Goal: Transaction & Acquisition: Purchase product/service

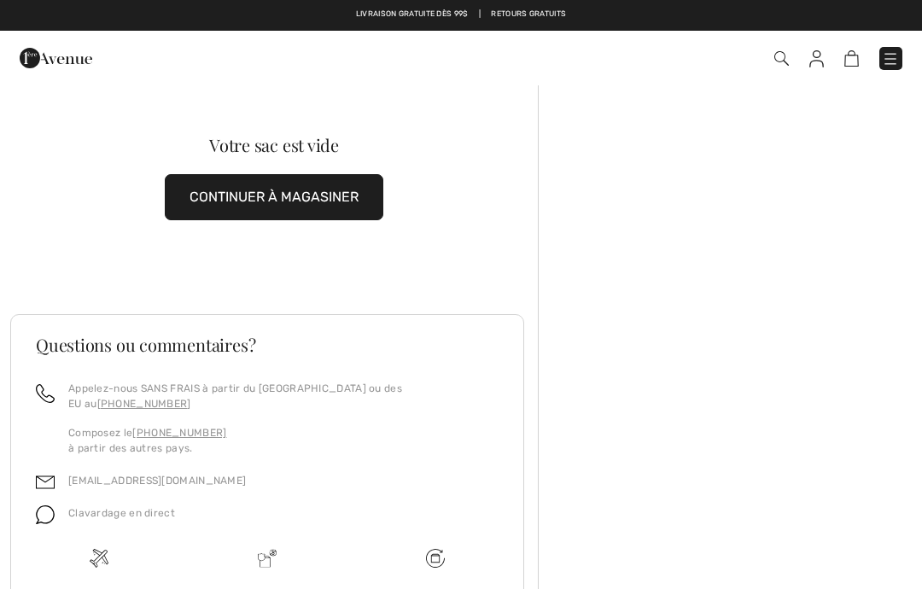
click at [821, 59] on img at bounding box center [816, 58] width 15 height 17
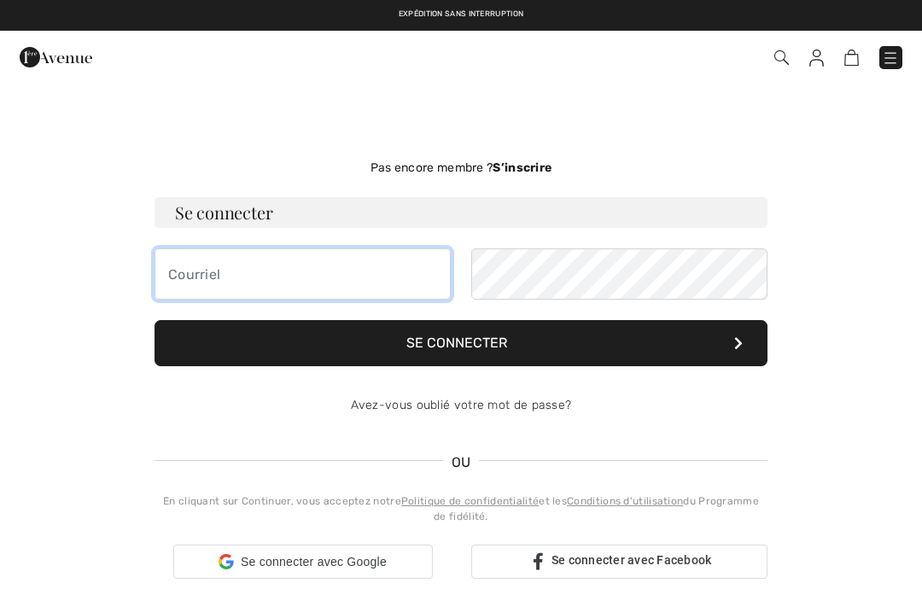
click at [210, 271] on input "email" at bounding box center [303, 273] width 296 height 51
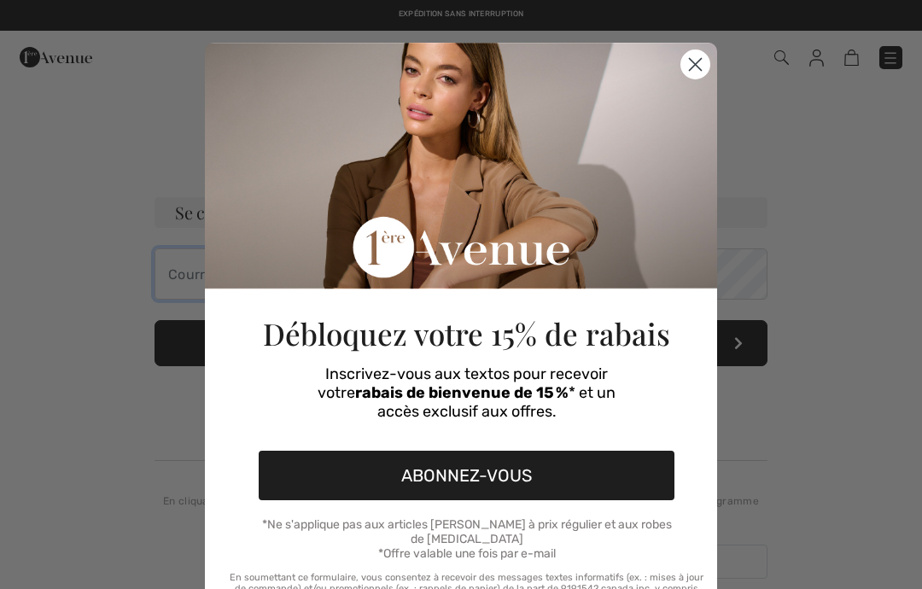
checkbox input "true"
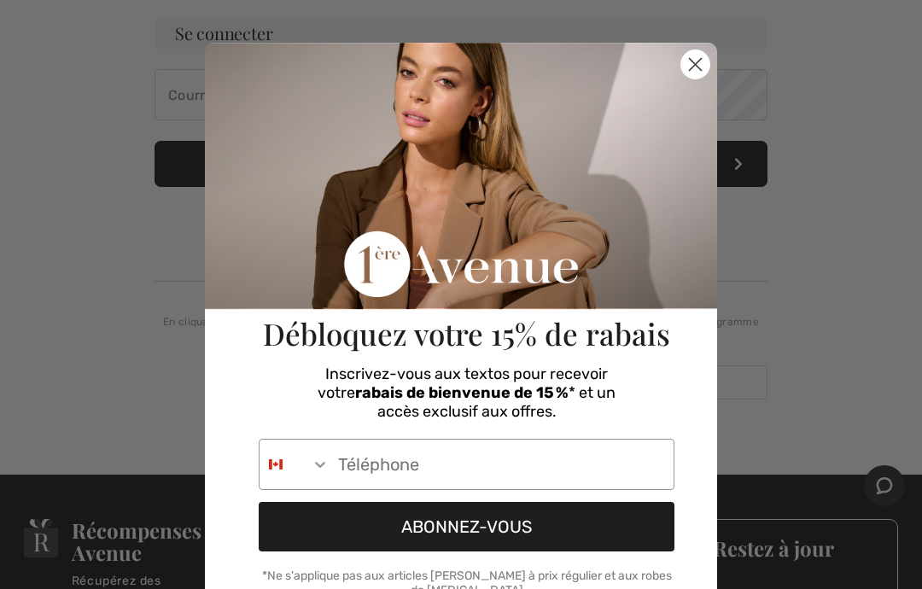
click at [700, 63] on circle "Close dialog" at bounding box center [695, 64] width 28 height 28
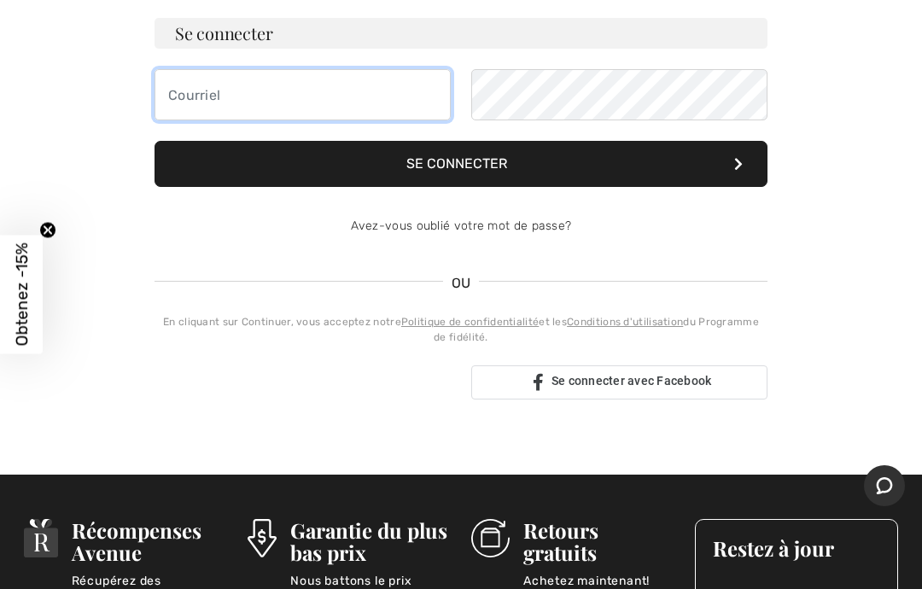
click at [190, 96] on input "email" at bounding box center [303, 94] width 296 height 51
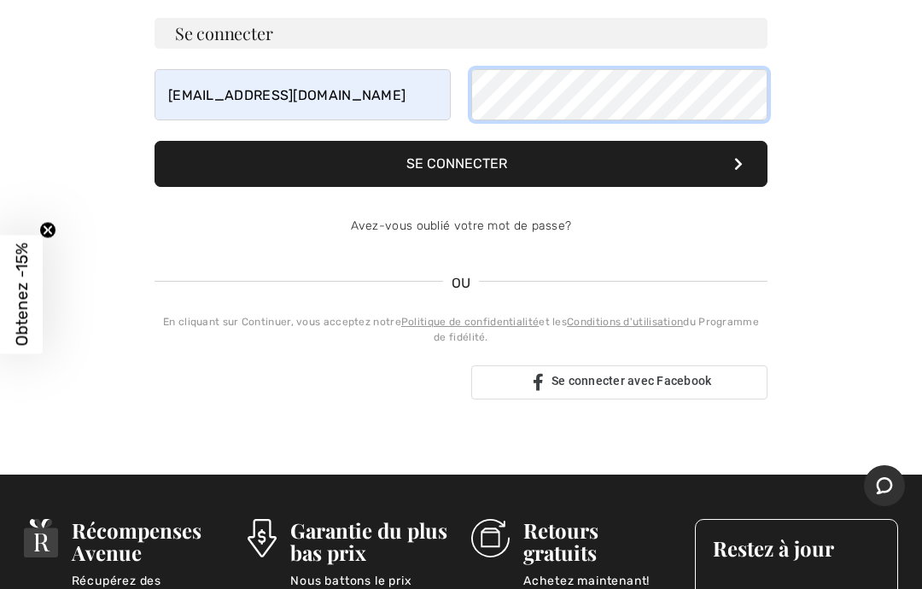
scroll to position [178, 0]
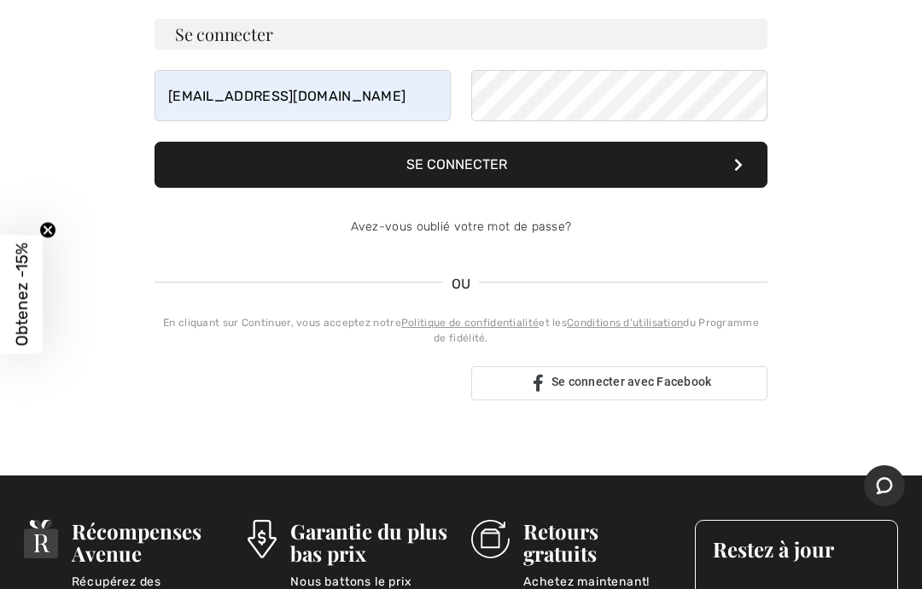
click at [480, 169] on button "Se connecter" at bounding box center [461, 165] width 613 height 46
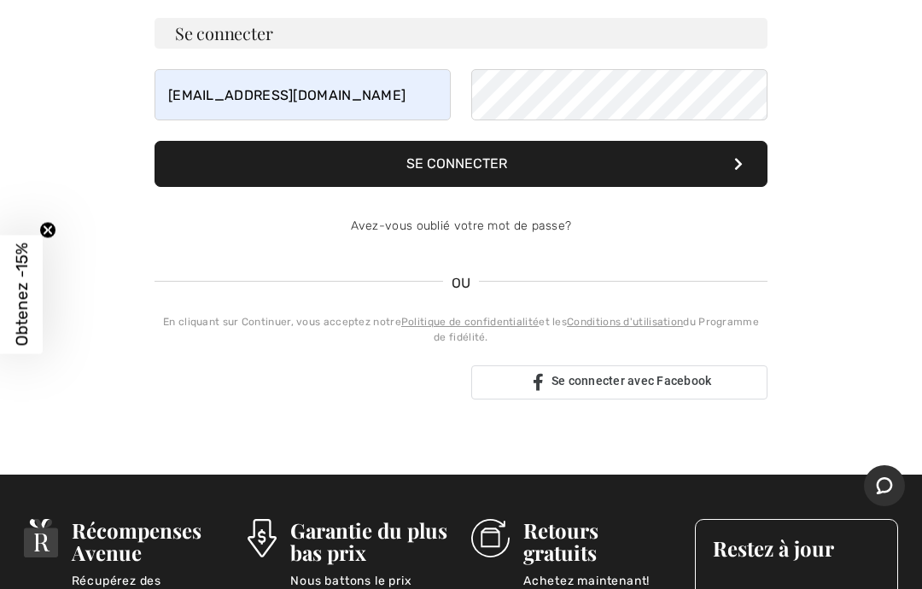
click at [699, 166] on button "Se connecter" at bounding box center [461, 164] width 613 height 46
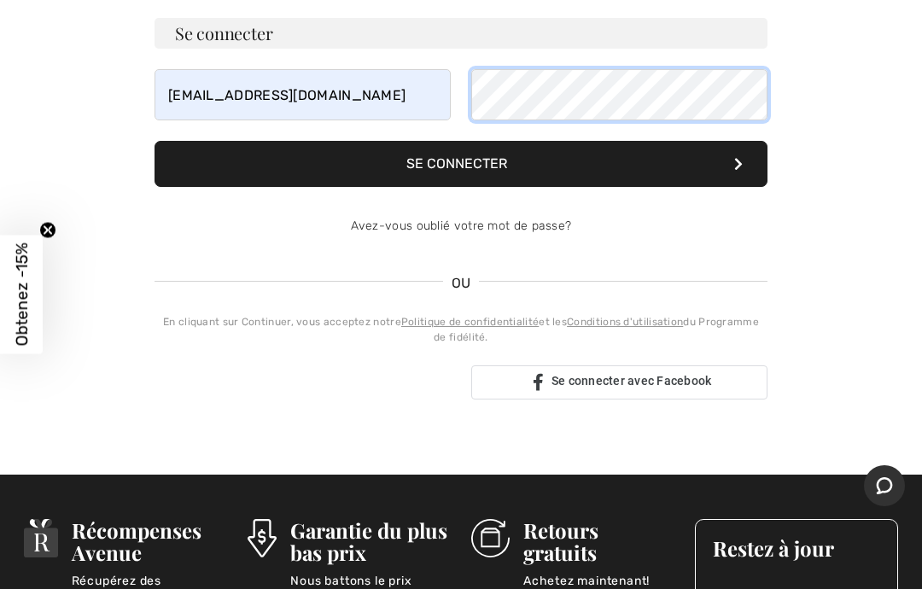
scroll to position [178, 0]
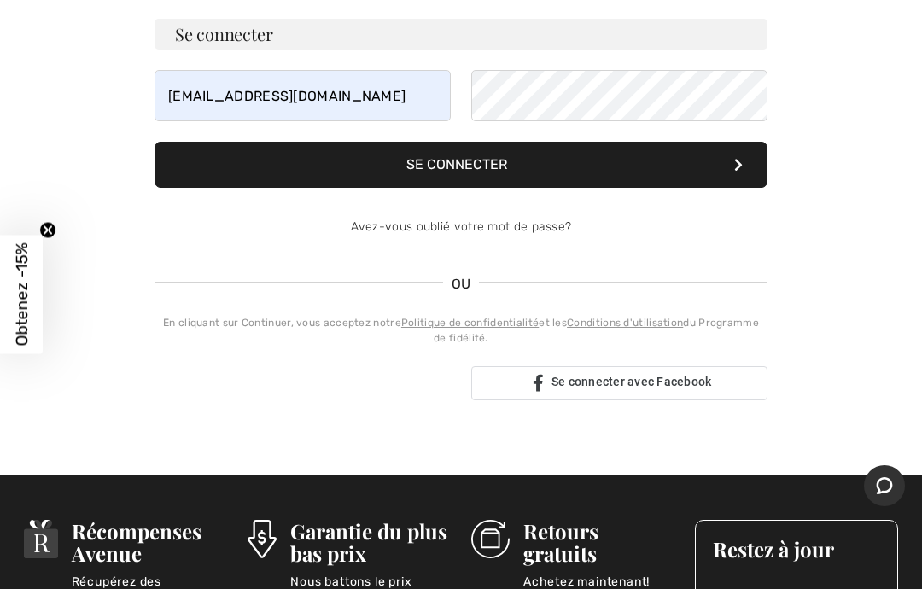
click at [748, 161] on button "Se connecter" at bounding box center [461, 165] width 613 height 46
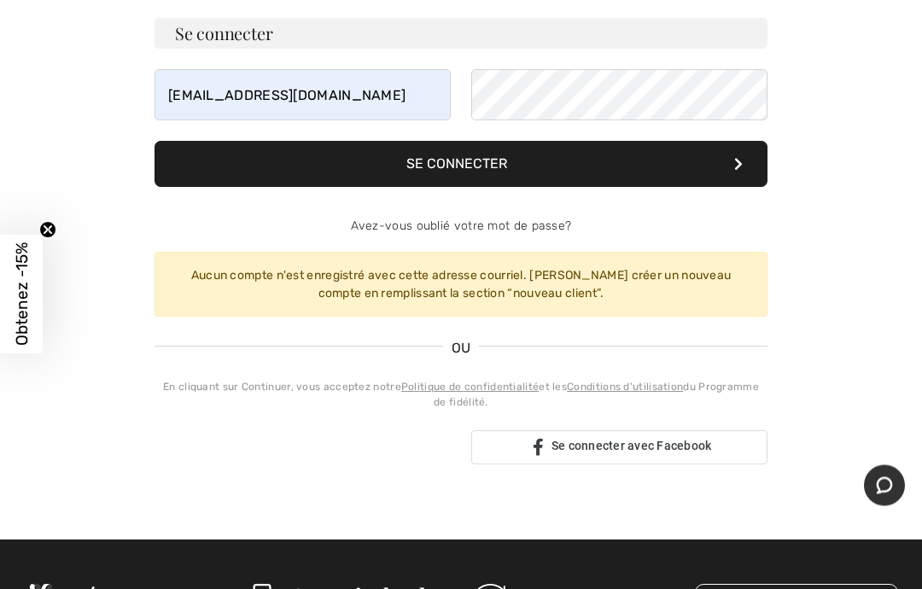
scroll to position [179, 0]
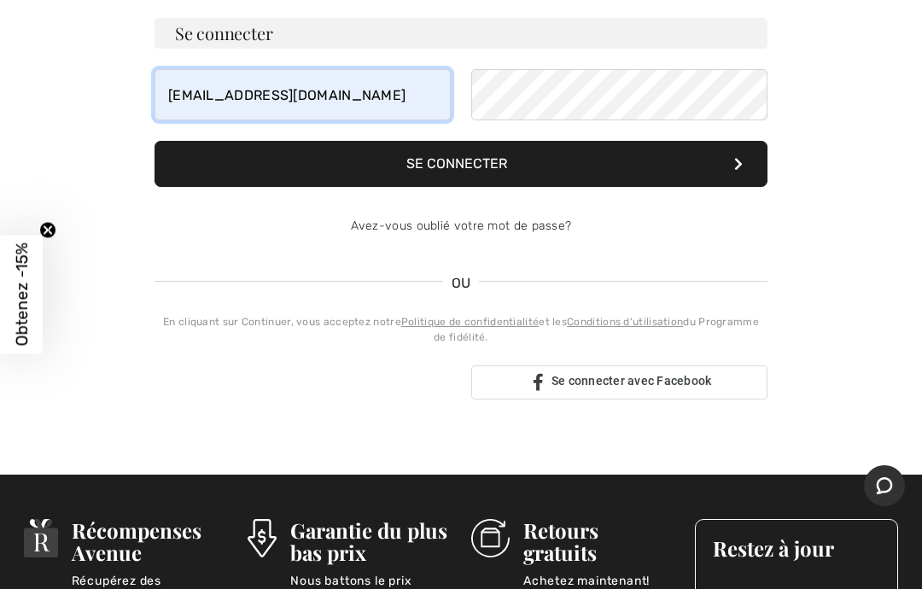
click at [391, 85] on input "deniseboucher60@gmail.com" at bounding box center [303, 94] width 296 height 51
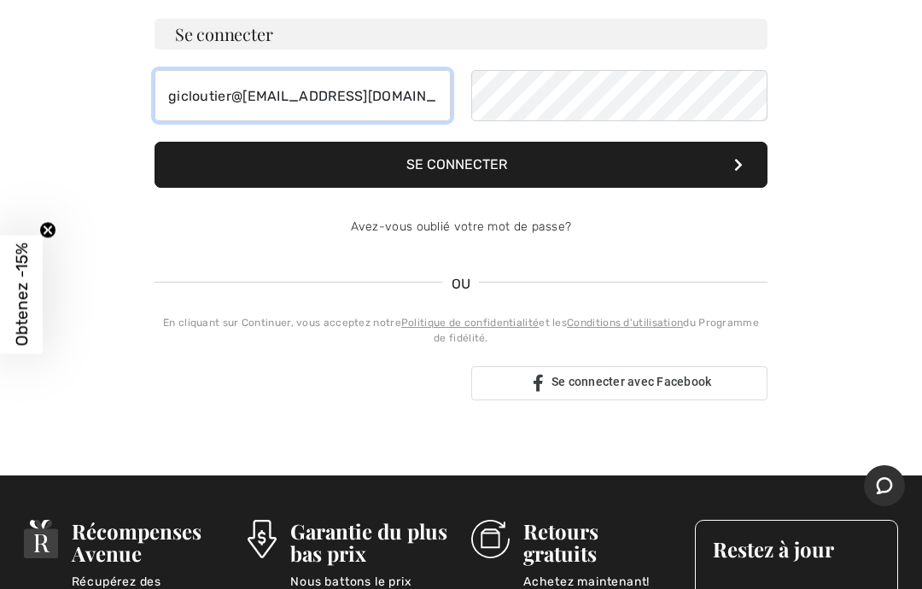
click at [448, 82] on input "gicloutier@gmail.comdeniseboucher60@gmail.com" at bounding box center [303, 95] width 296 height 51
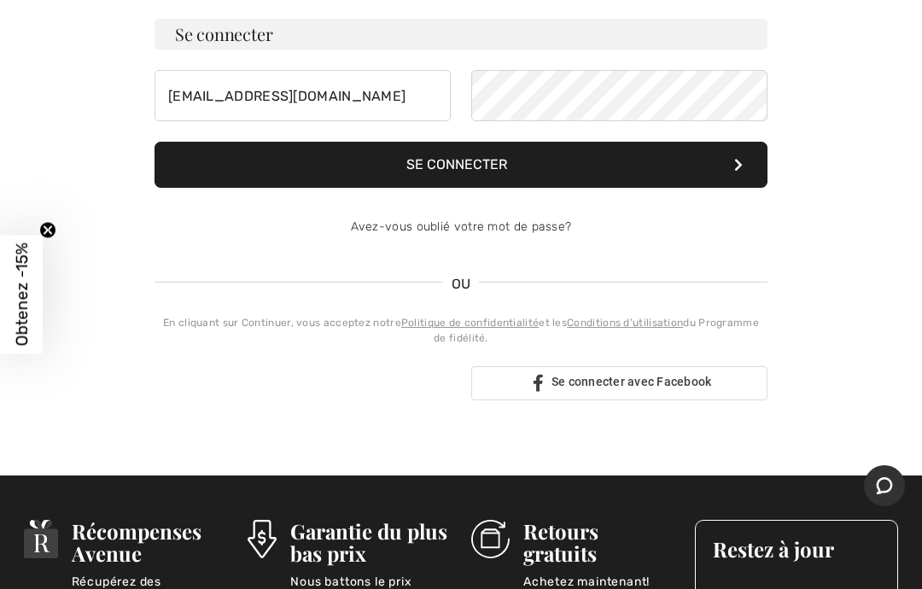
click at [484, 161] on button "Se connecter" at bounding box center [461, 165] width 613 height 46
click at [488, 166] on button "Se connecter" at bounding box center [461, 165] width 613 height 46
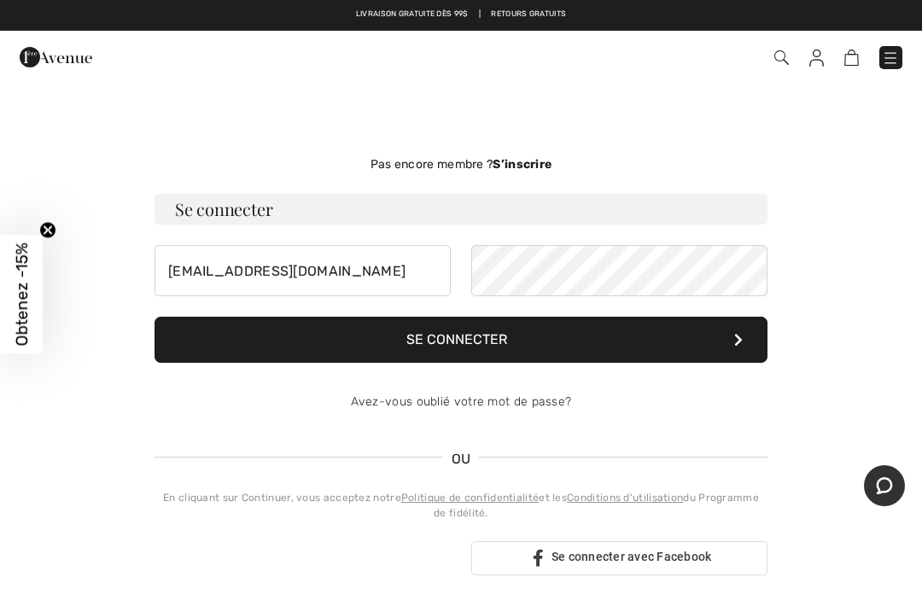
scroll to position [0, 0]
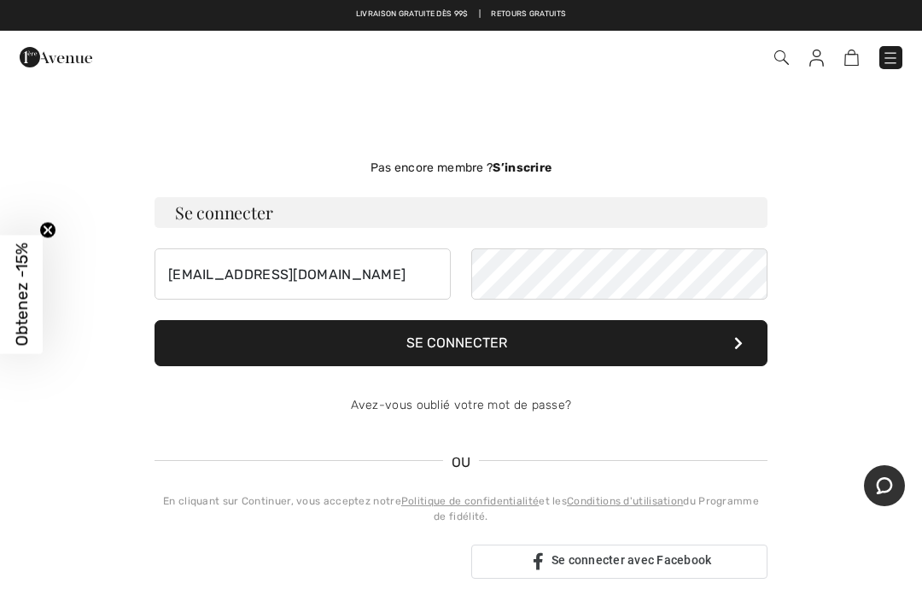
click at [454, 337] on button "Se connecter" at bounding box center [461, 343] width 613 height 46
click at [231, 276] on input "gicloutier@gmail.com" at bounding box center [303, 273] width 296 height 51
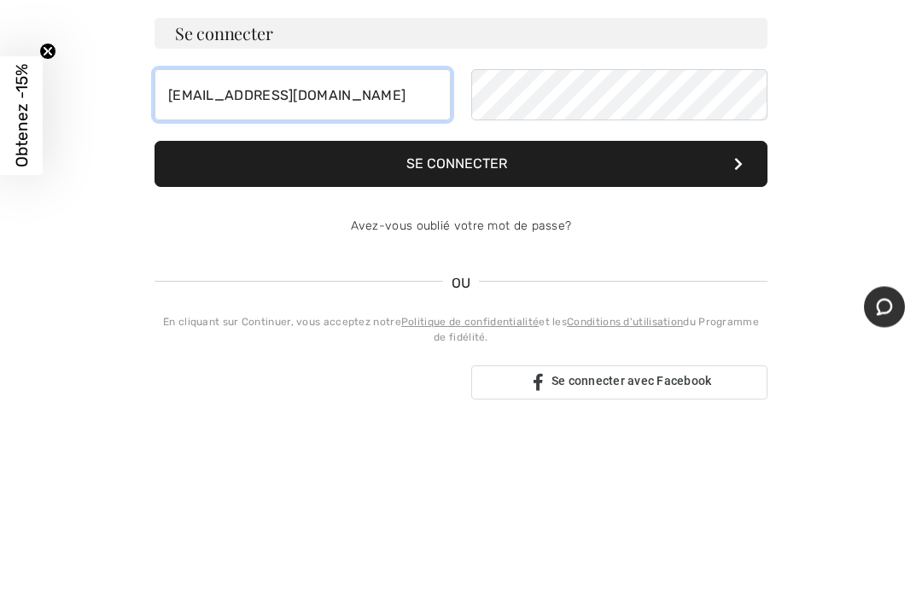
click at [218, 248] on input "gicloutier@gmail.com" at bounding box center [303, 273] width 296 height 51
type input "gicloutier.step@gmail.com"
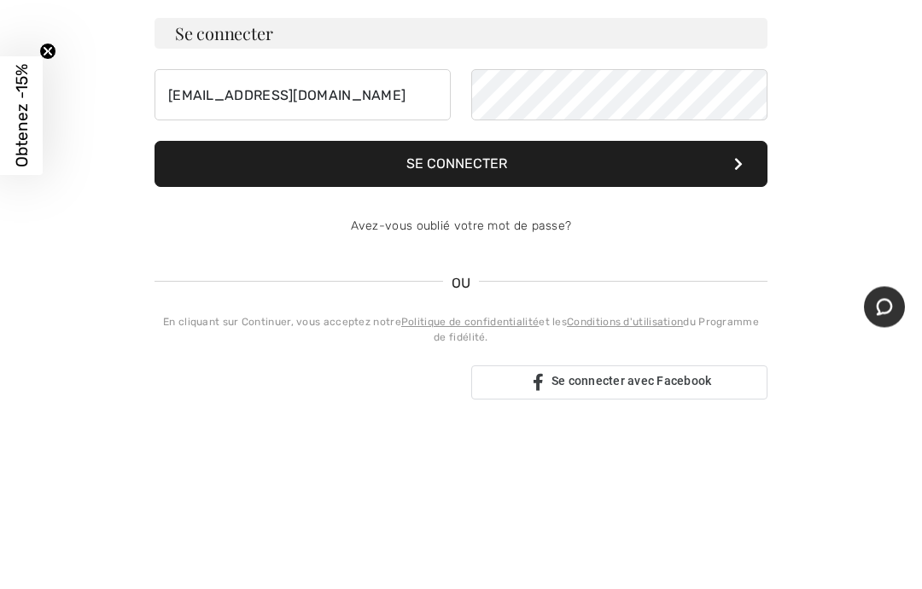
click at [476, 320] on button "Se connecter" at bounding box center [461, 343] width 613 height 46
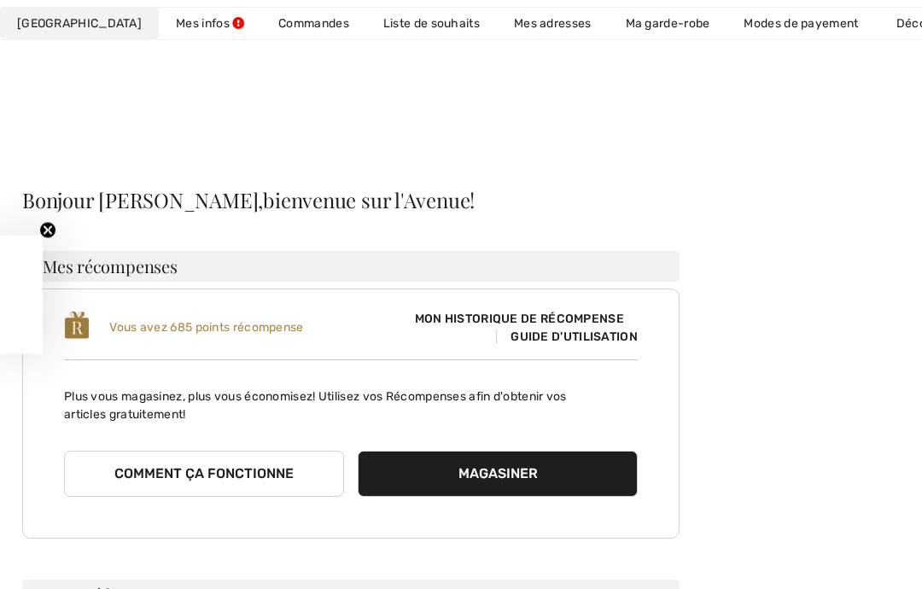
scroll to position [179, 0]
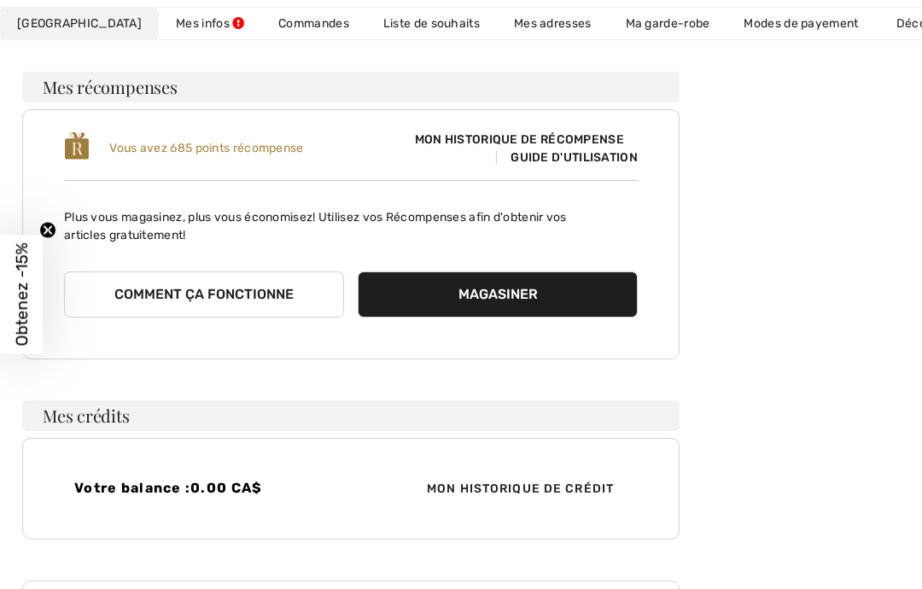
click at [571, 150] on span "Guide d'utilisation" at bounding box center [567, 157] width 142 height 15
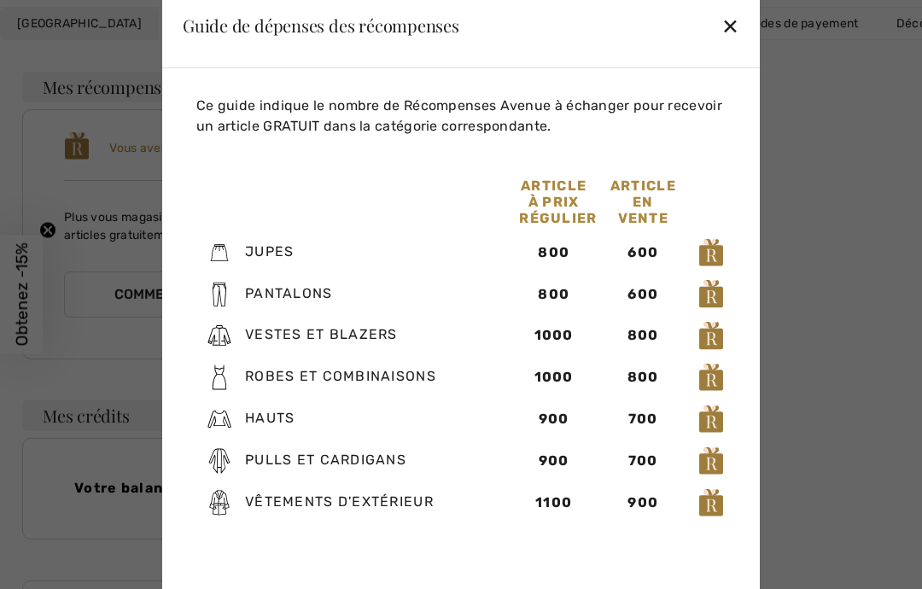
click at [736, 20] on div "✕" at bounding box center [730, 26] width 18 height 36
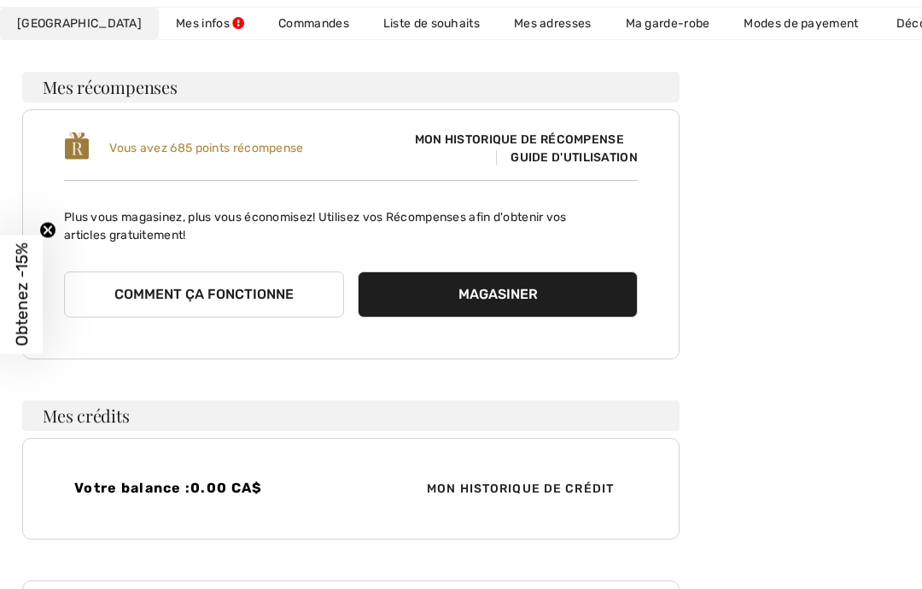
click at [595, 126] on div "Vous avez 685 points récompense Mon historique de récompense Guide d'utilisatio…" at bounding box center [350, 234] width 657 height 250
click at [584, 151] on span "Guide d'utilisation" at bounding box center [567, 157] width 142 height 15
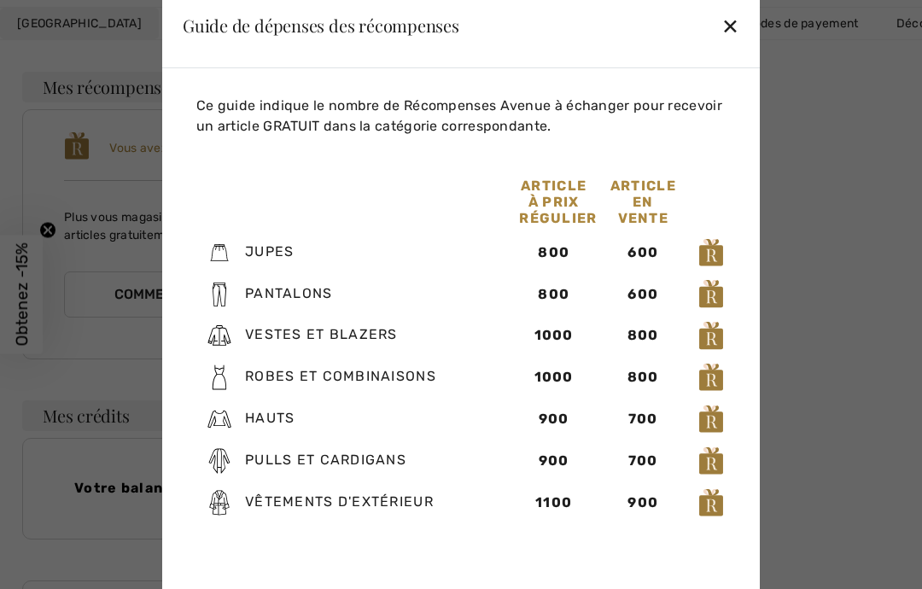
click at [728, 39] on div "✕" at bounding box center [730, 26] width 18 height 36
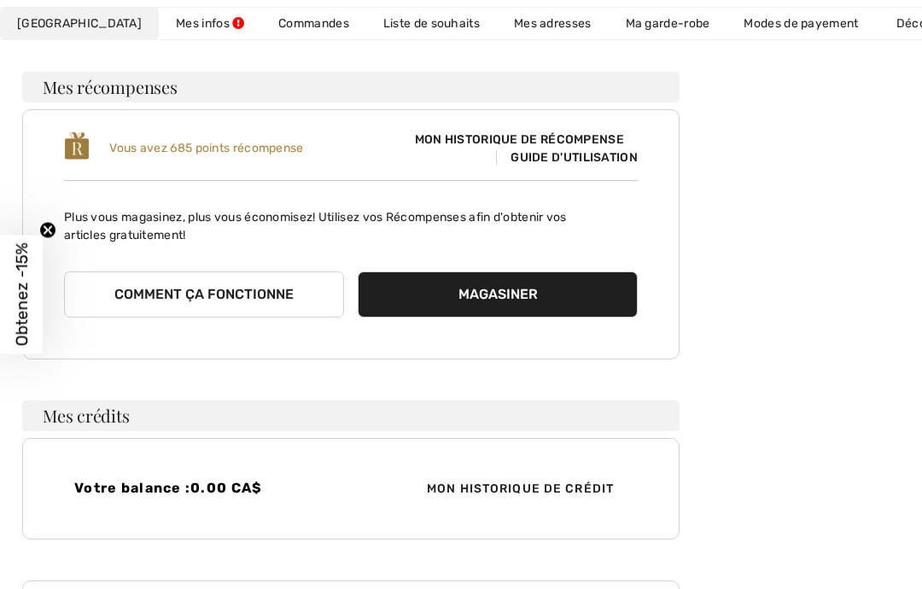
click at [549, 155] on span "Guide d'utilisation" at bounding box center [567, 157] width 142 height 15
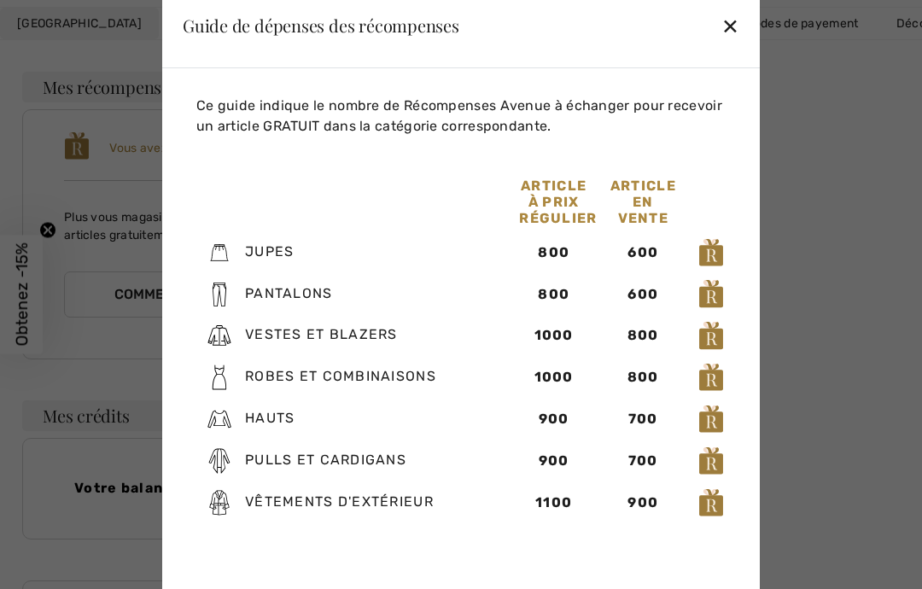
click at [732, 26] on div "✕" at bounding box center [730, 26] width 18 height 36
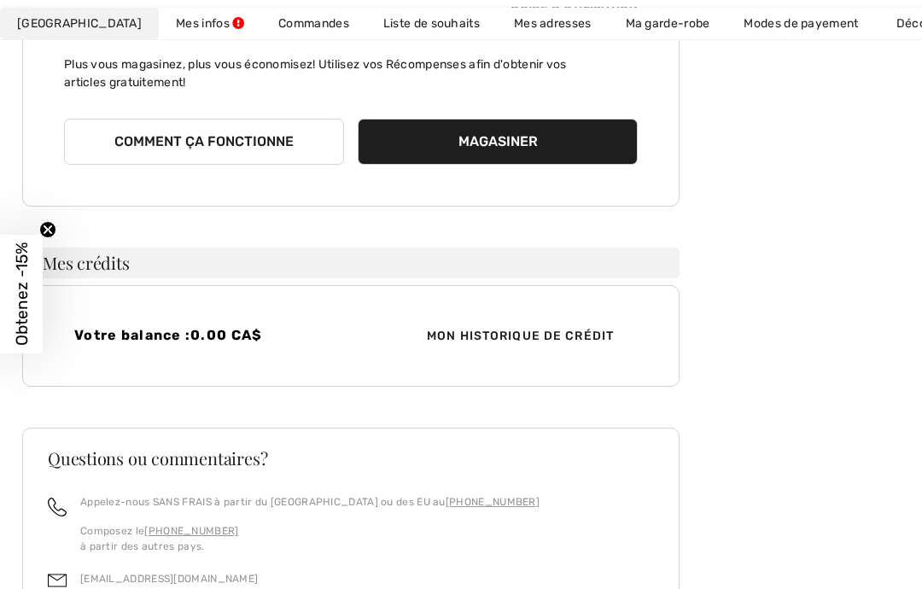
scroll to position [338, 0]
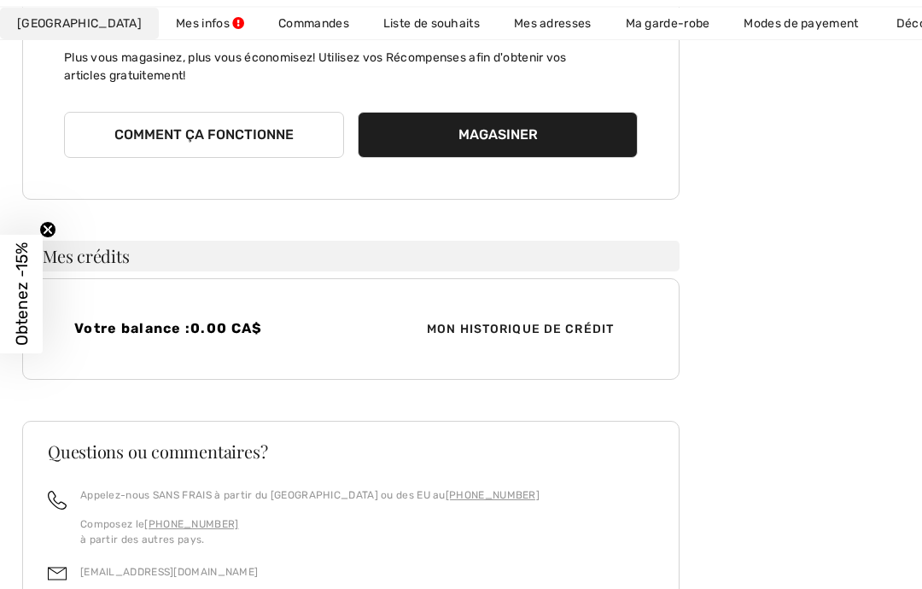
click at [547, 329] on span "Mon historique de crédit" at bounding box center [520, 330] width 214 height 18
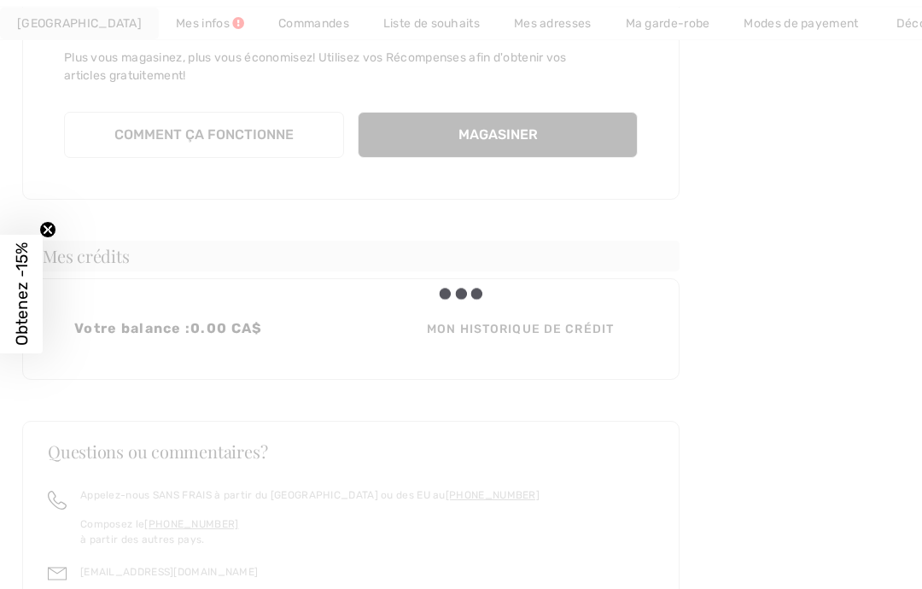
scroll to position [339, 0]
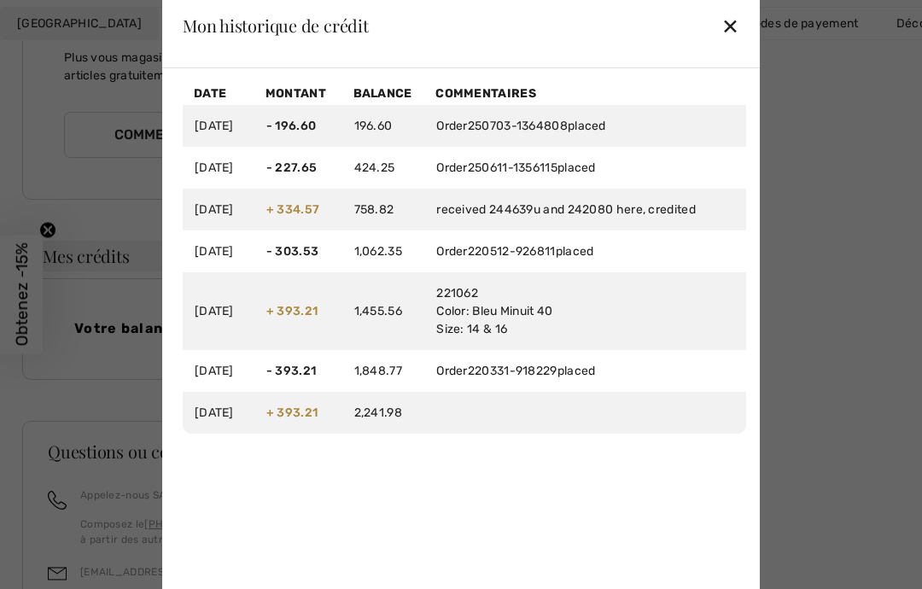
click at [739, 44] on div "✕" at bounding box center [730, 26] width 18 height 36
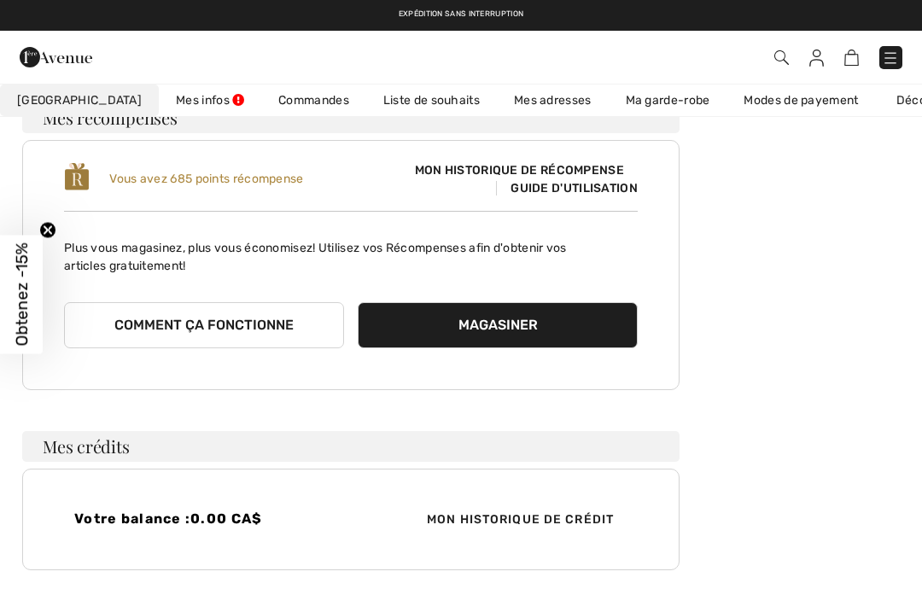
scroll to position [0, 0]
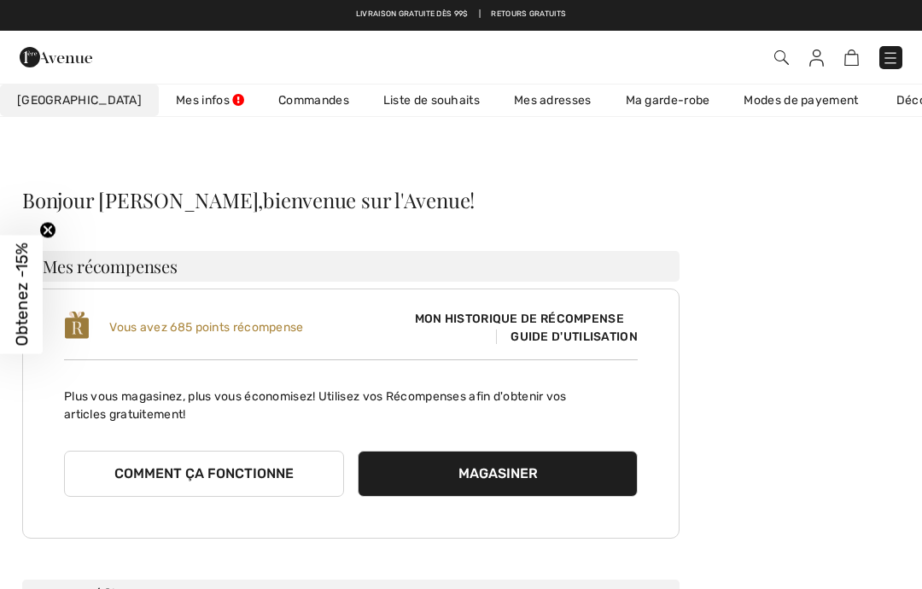
click at [72, 96] on span "Mon Avenue" at bounding box center [79, 100] width 125 height 18
click at [272, 97] on link "Commandes" at bounding box center [313, 101] width 105 height 32
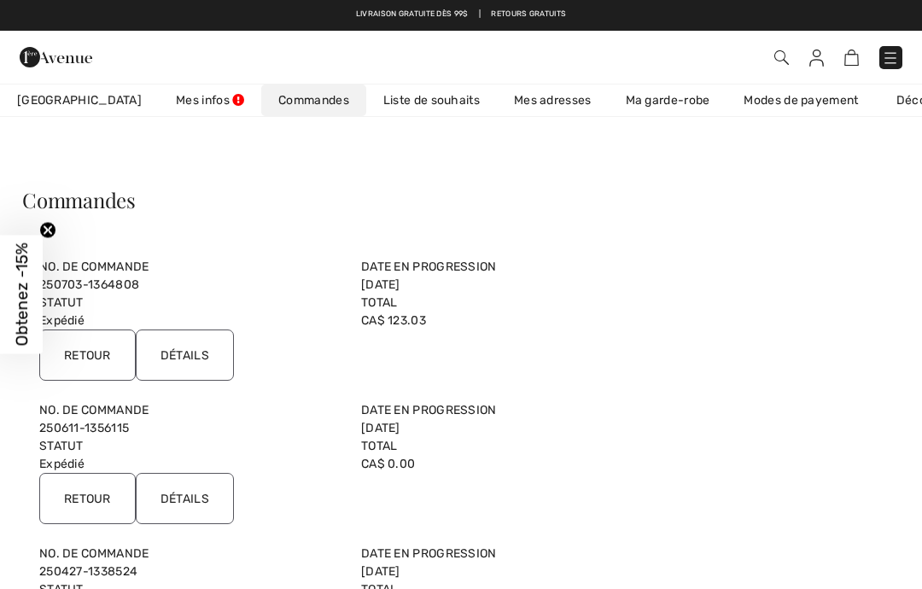
click at [780, 55] on img at bounding box center [781, 57] width 15 height 15
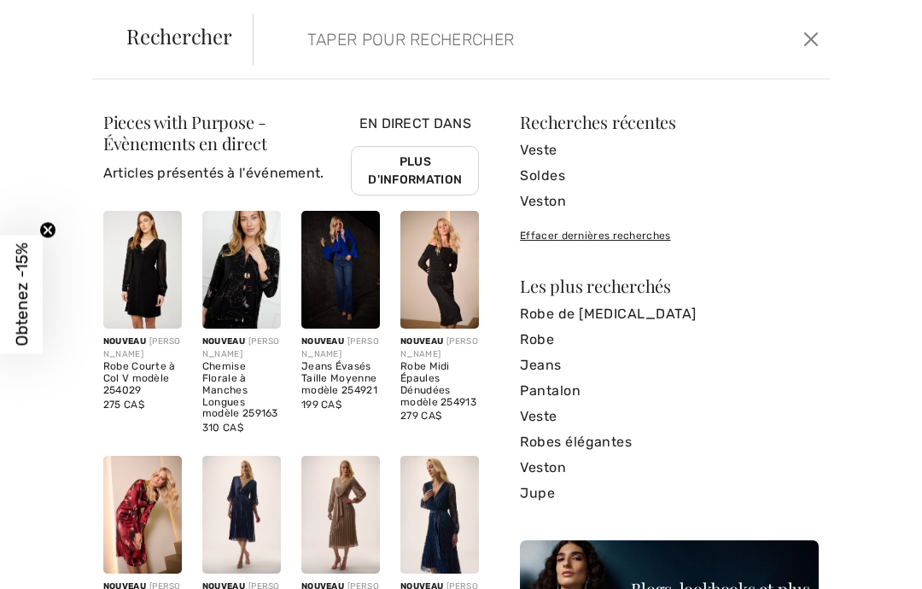
click at [336, 37] on input "search" at bounding box center [484, 39] width 378 height 51
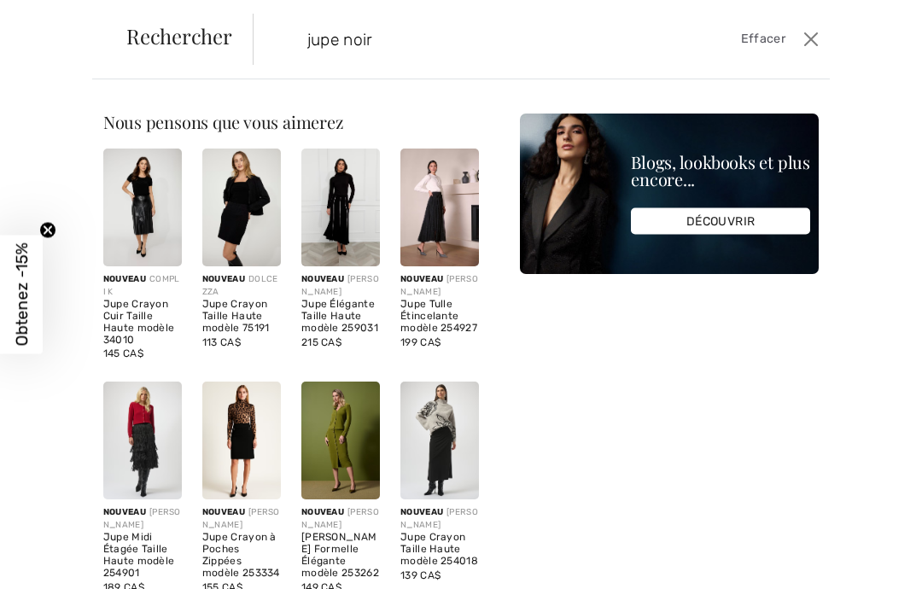
type input "jupe noir"
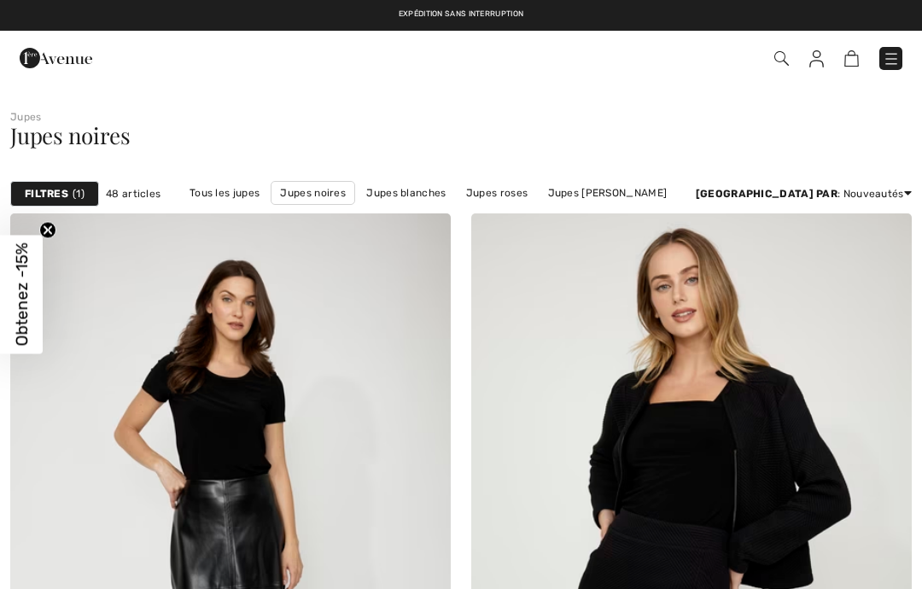
checkbox input "true"
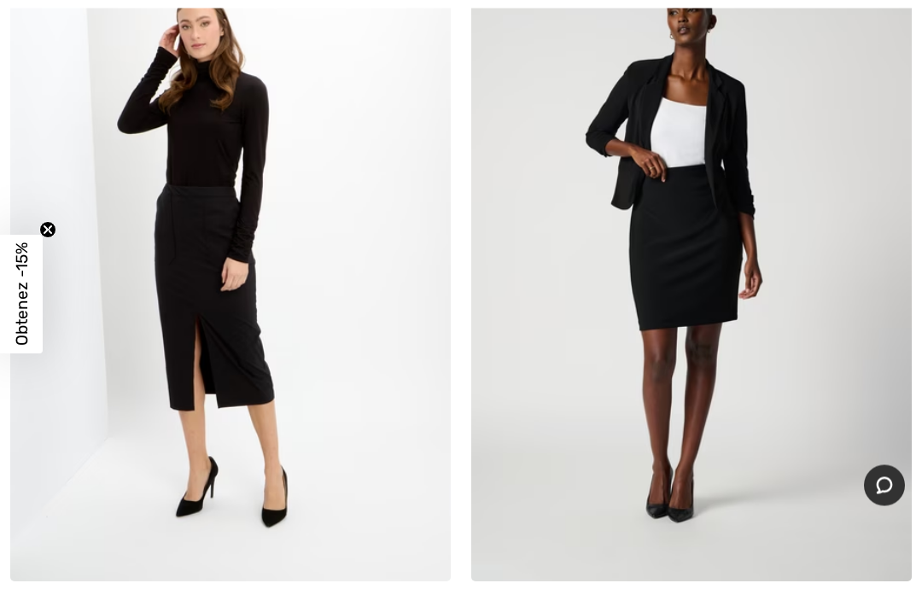
scroll to position [17060, 0]
click at [671, 342] on img at bounding box center [691, 251] width 441 height 661
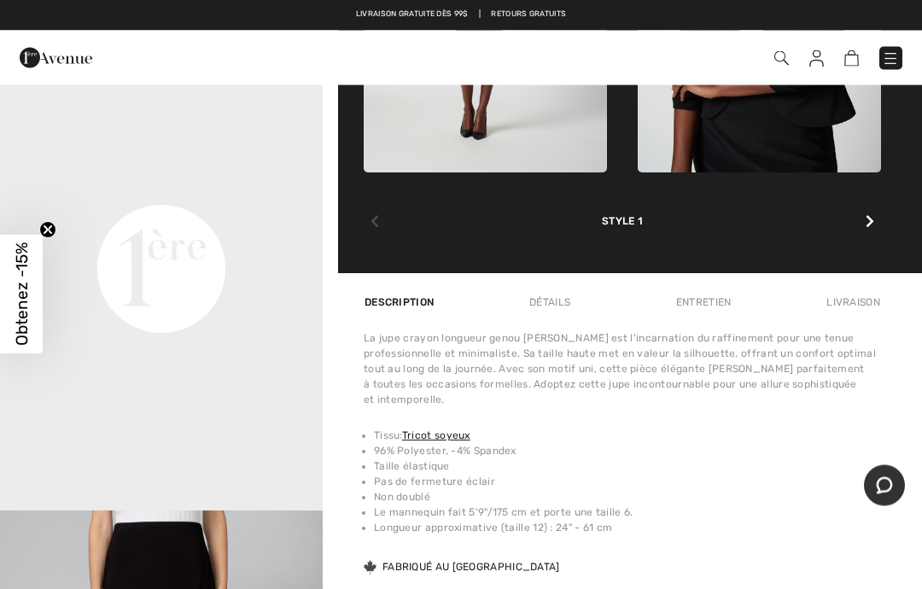
scroll to position [1021, 0]
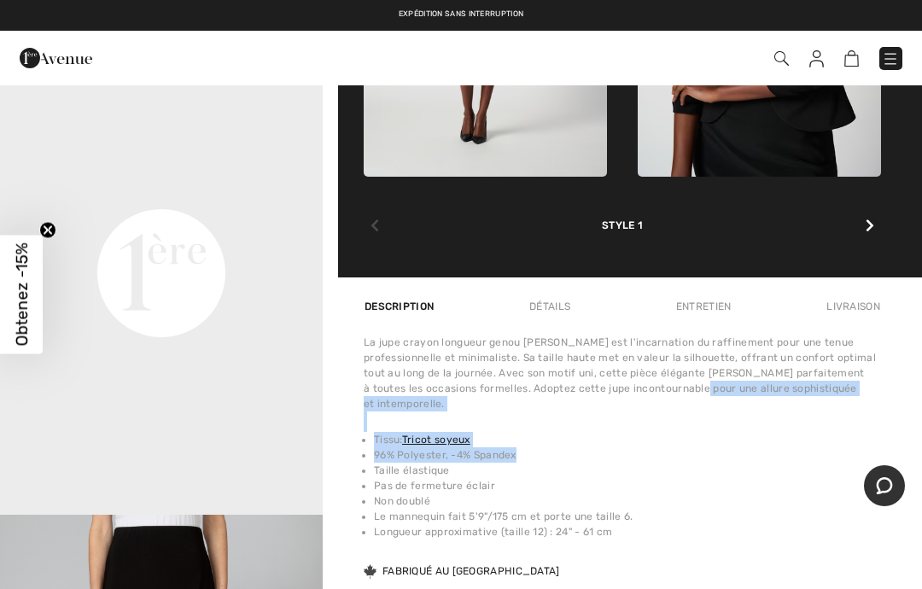
click at [636, 463] on li "Taille élastique" at bounding box center [627, 470] width 507 height 15
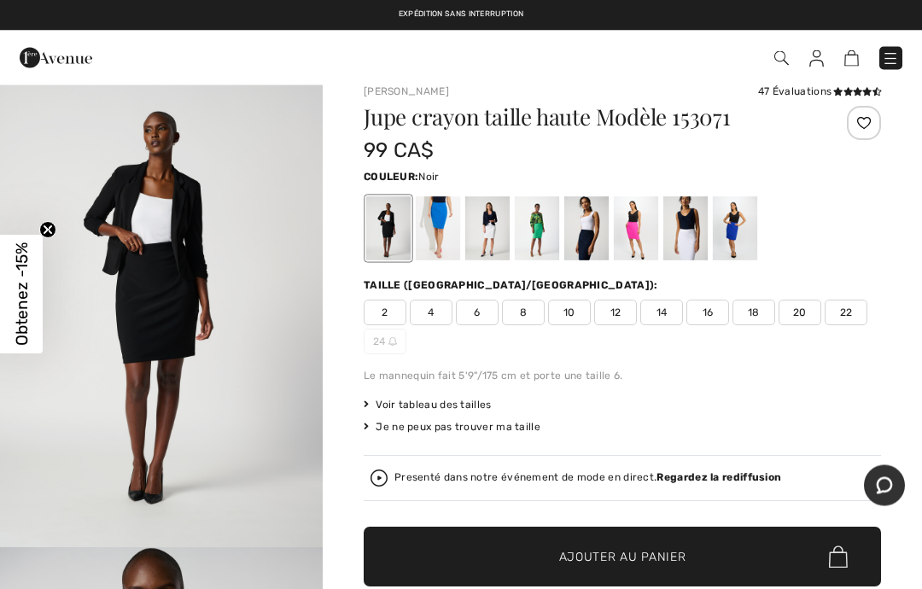
scroll to position [0, 0]
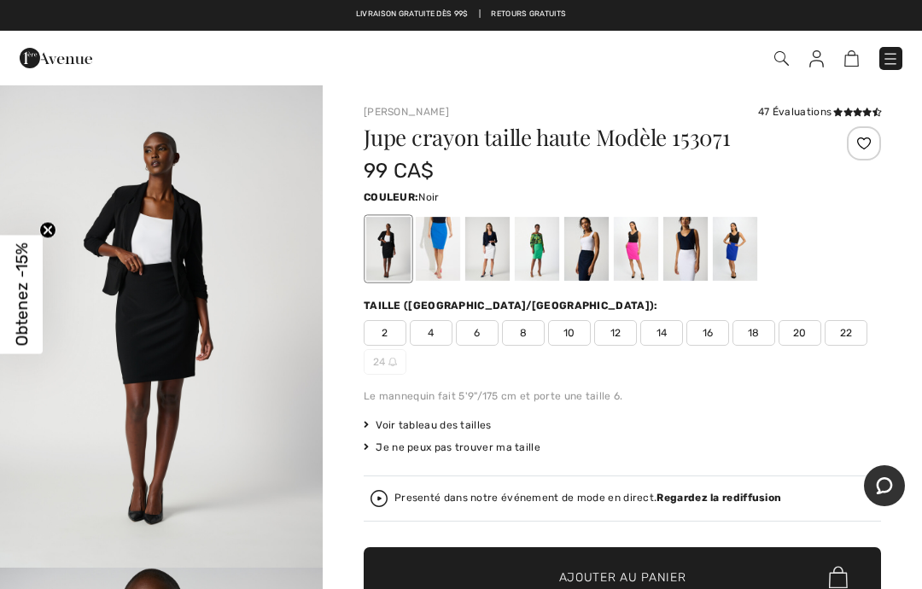
click at [579, 333] on span "10" at bounding box center [569, 333] width 43 height 26
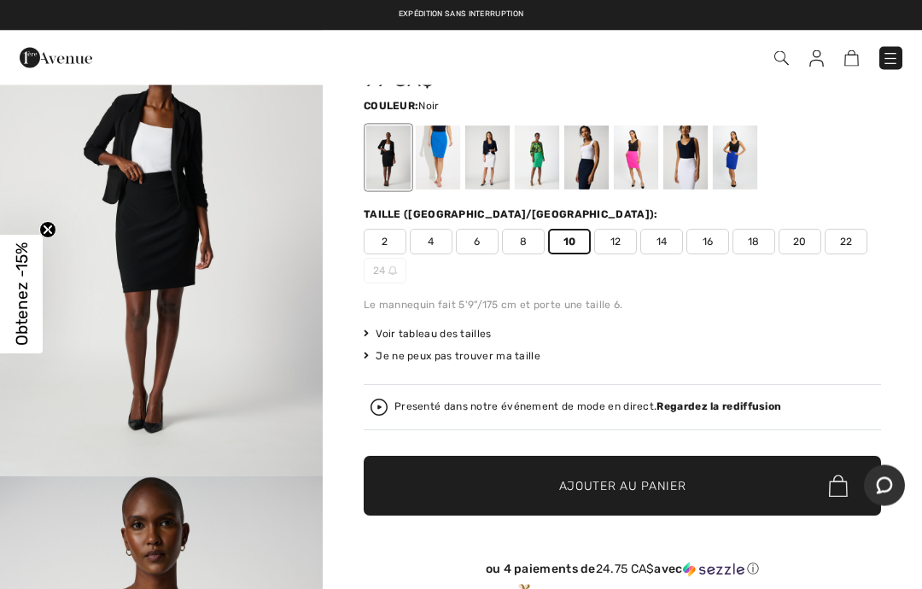
scroll to position [93, 0]
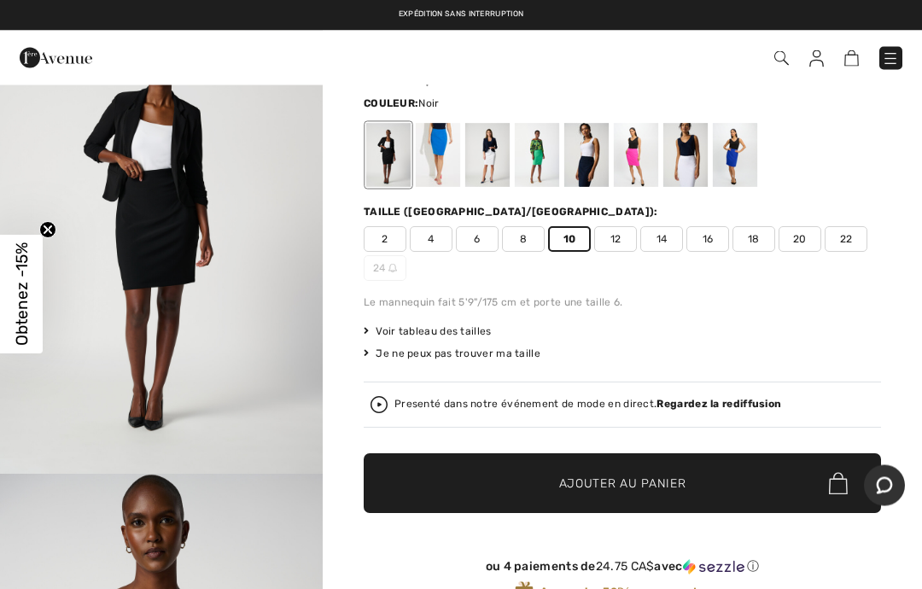
click at [651, 478] on span "Ajouter au panier" at bounding box center [622, 485] width 127 height 18
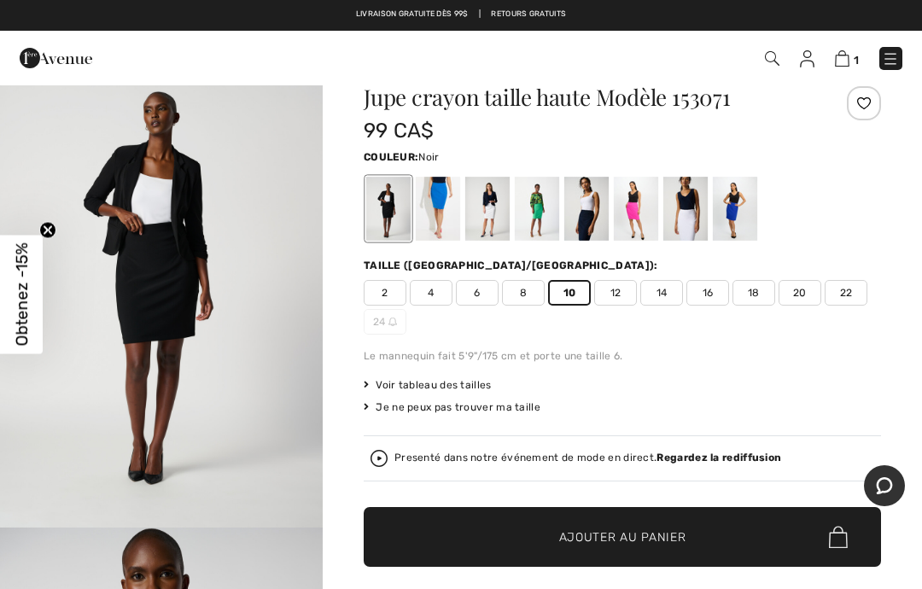
scroll to position [0, 0]
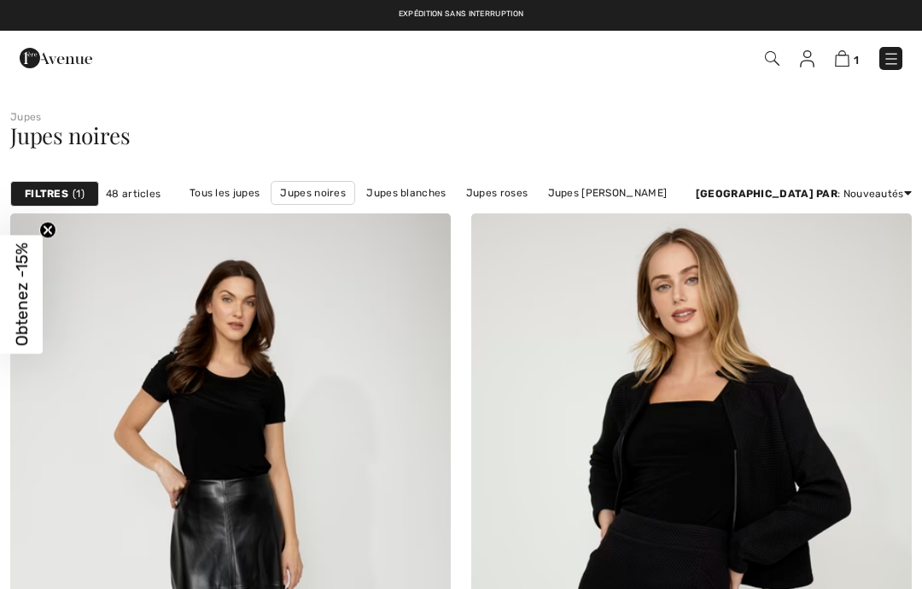
checkbox input "true"
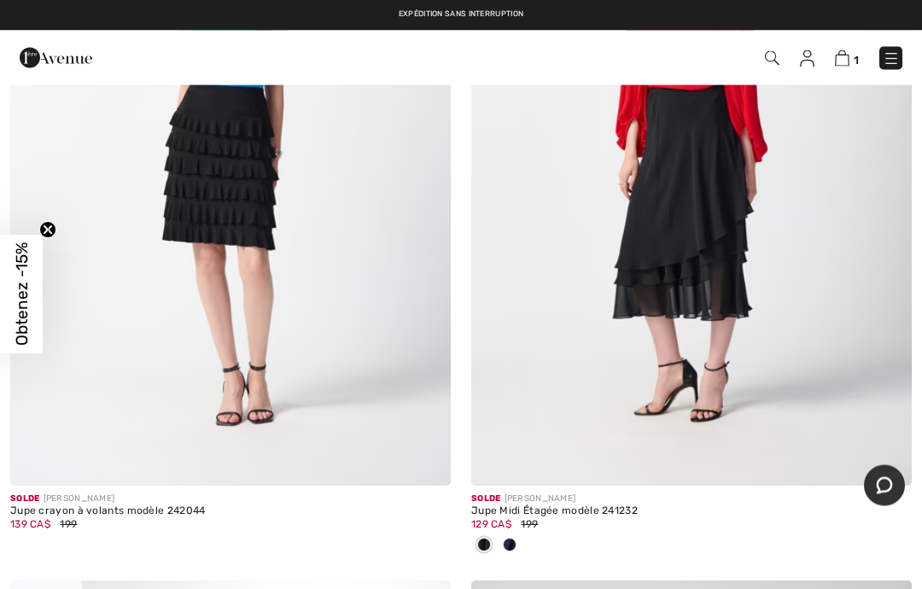
scroll to position [16400, 0]
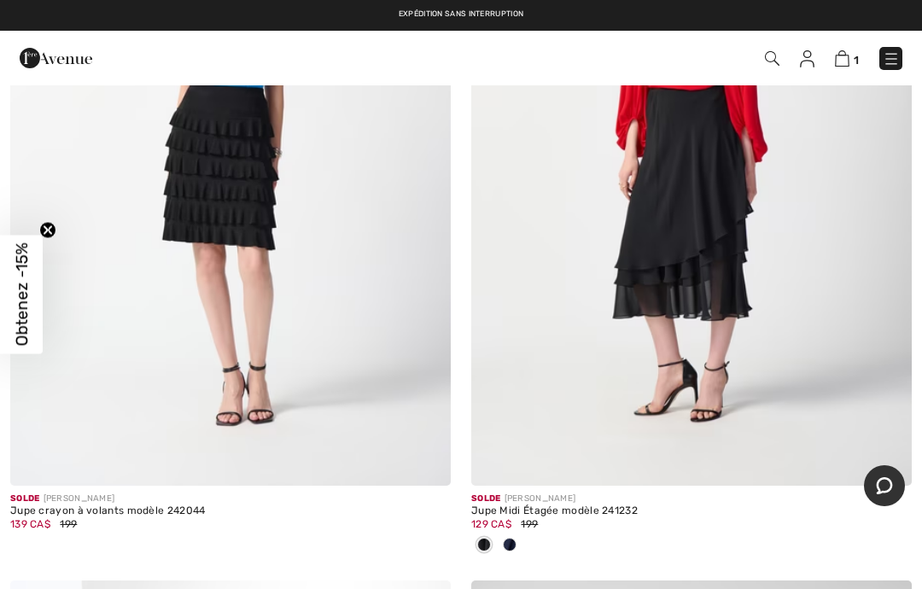
click at [774, 51] on img at bounding box center [772, 58] width 15 height 15
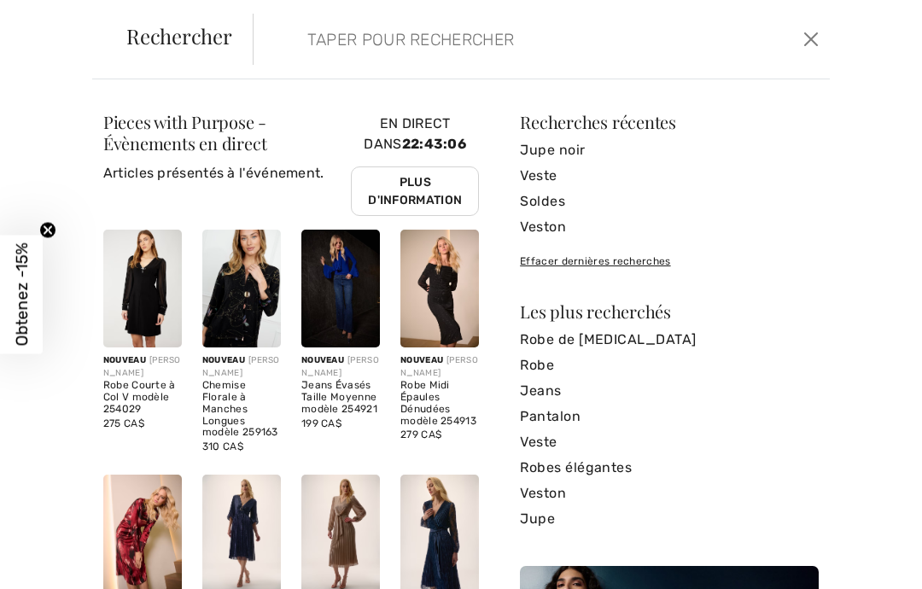
click at [326, 32] on input "search" at bounding box center [484, 39] width 378 height 51
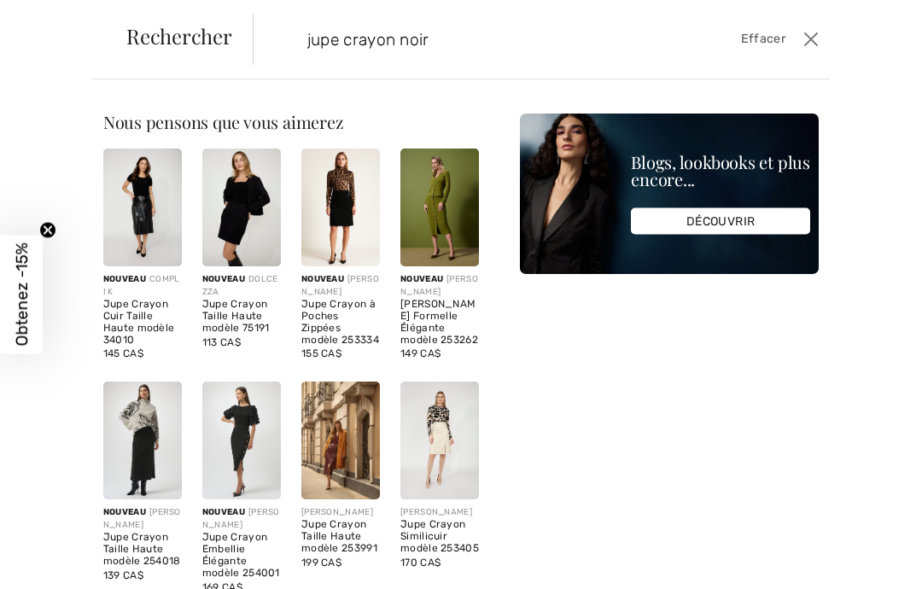
type input "jupe crayon noir"
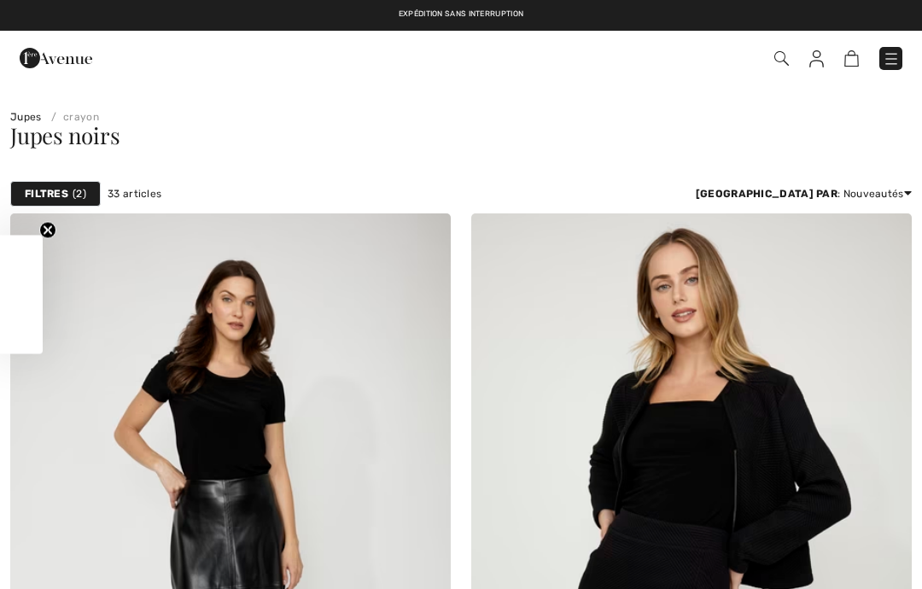
checkbox input "true"
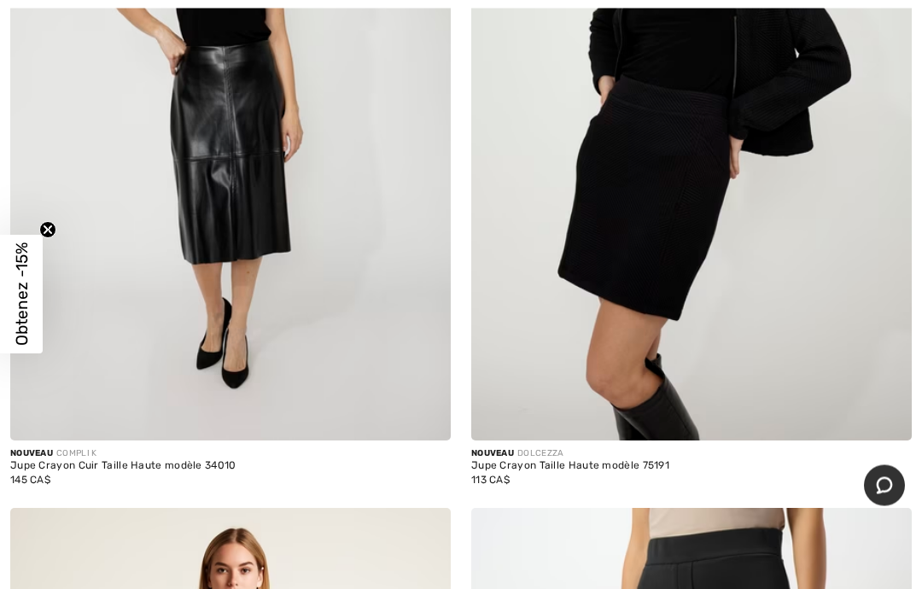
scroll to position [437, 0]
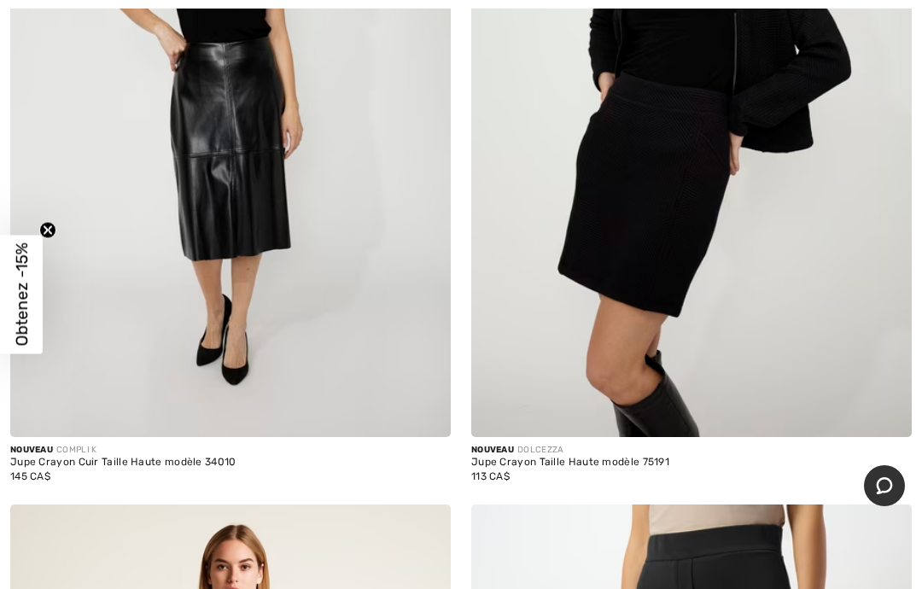
click at [653, 293] on img at bounding box center [691, 106] width 441 height 661
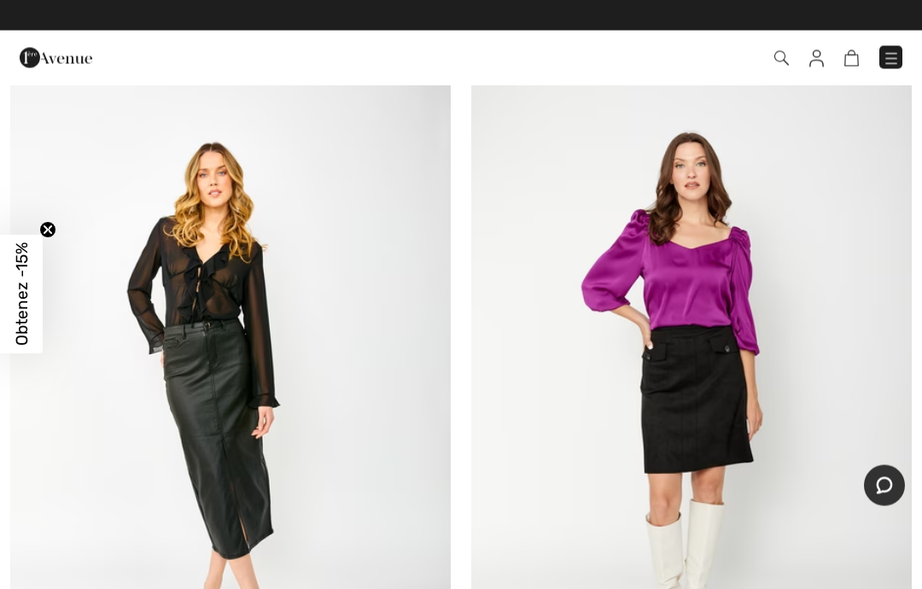
scroll to position [7699, 0]
click at [855, 57] on img at bounding box center [851, 58] width 15 height 16
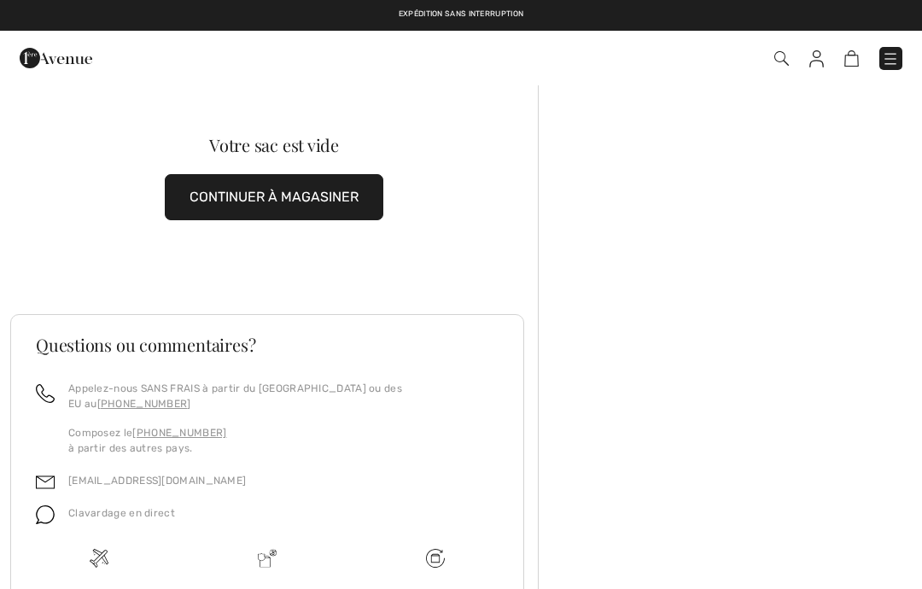
checkbox input "true"
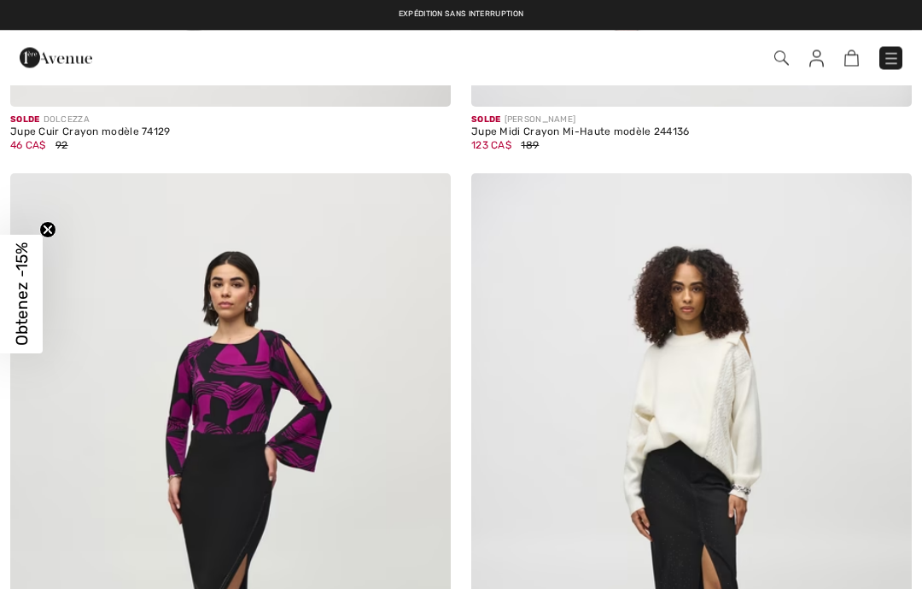
checkbox input "true"
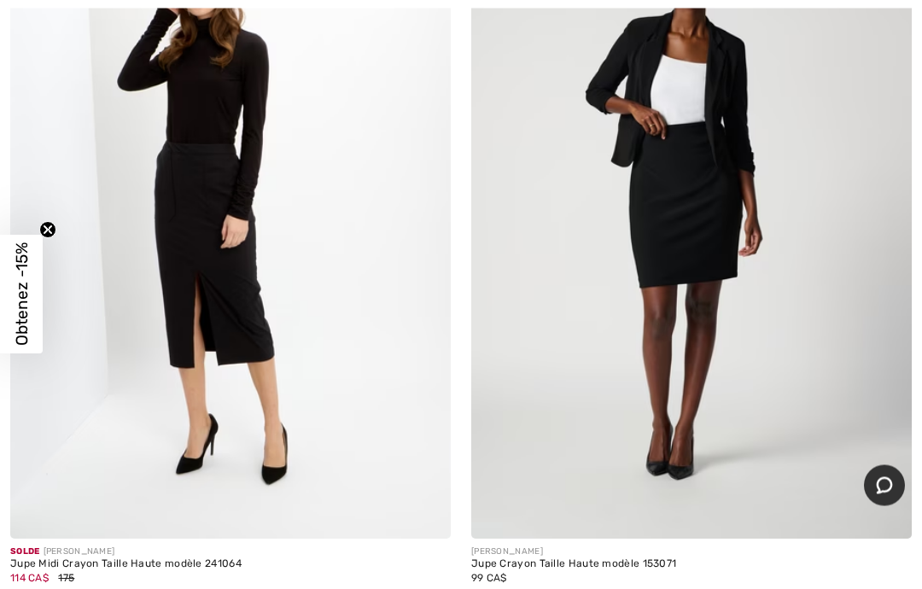
scroll to position [9534, 0]
click at [701, 295] on img at bounding box center [691, 208] width 441 height 661
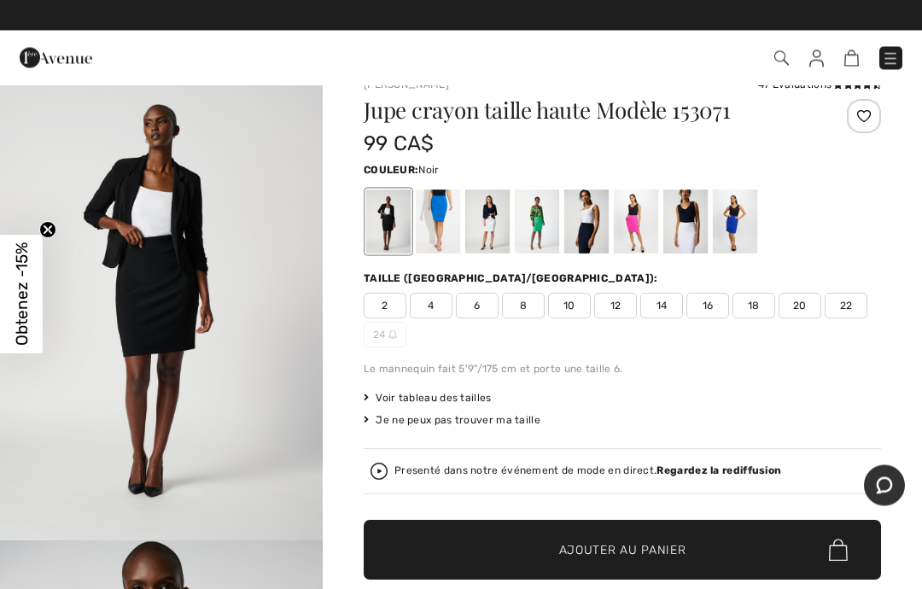
scroll to position [27, 0]
click at [585, 312] on span "10" at bounding box center [569, 306] width 43 height 26
click at [394, 224] on div at bounding box center [388, 222] width 44 height 64
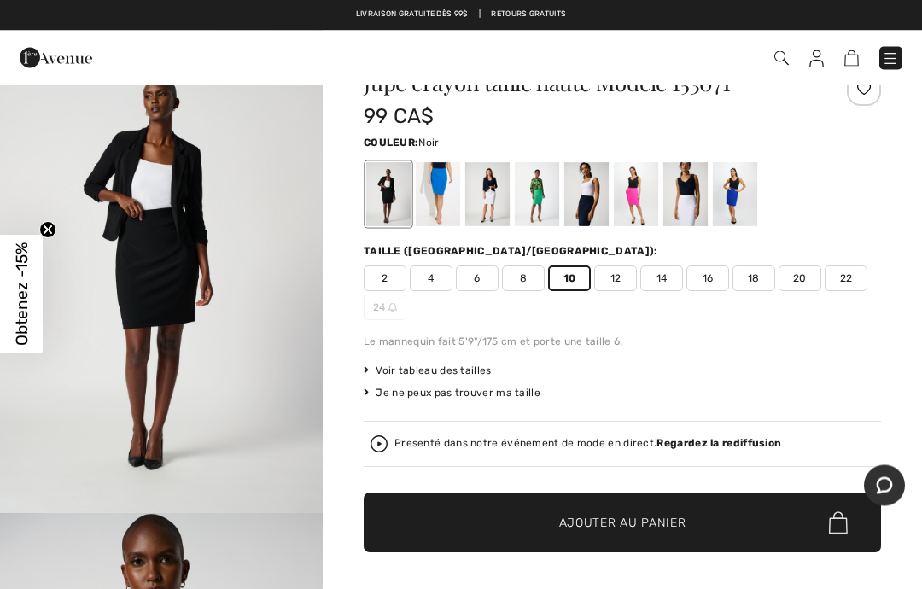
scroll to position [55, 0]
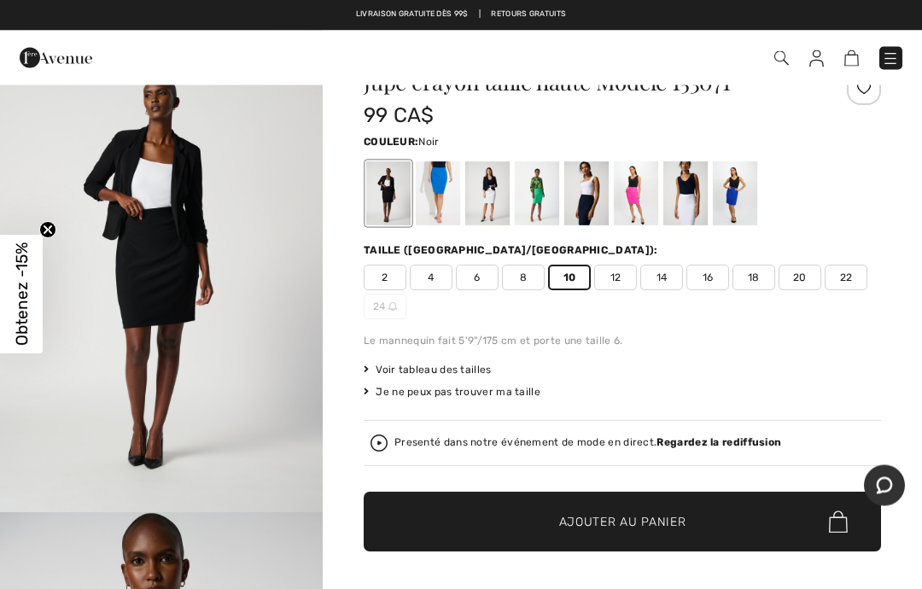
click at [644, 523] on span "Ajouter au panier" at bounding box center [622, 523] width 127 height 18
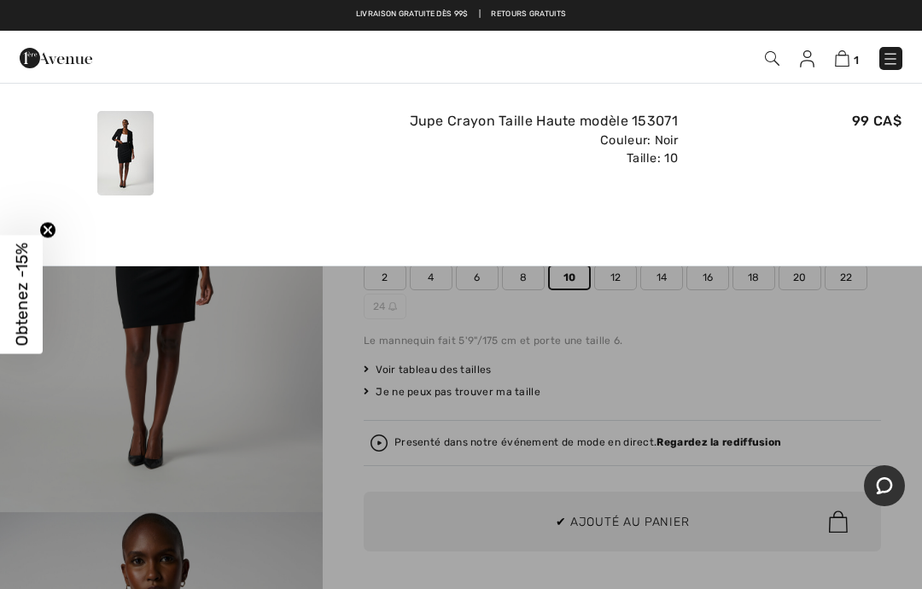
scroll to position [0, 0]
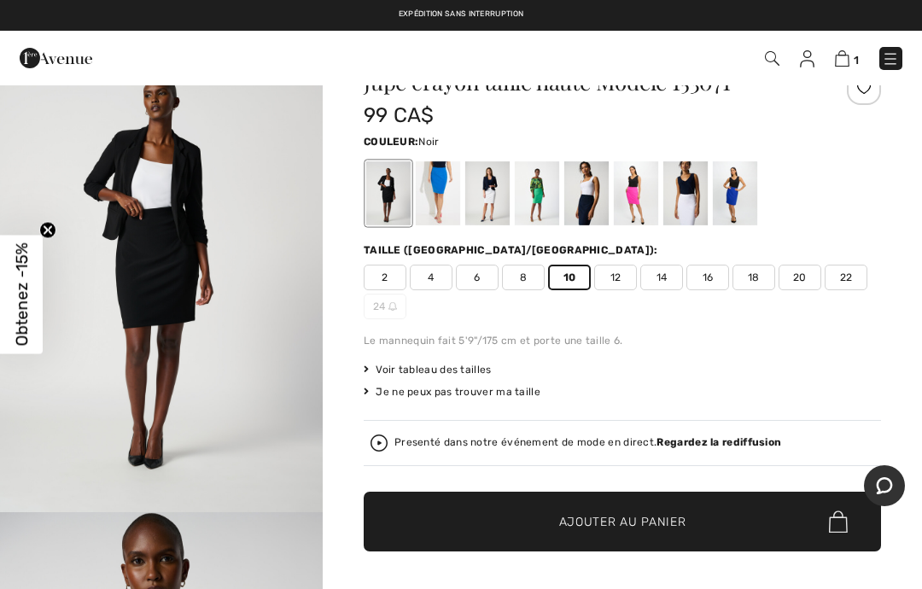
click at [850, 61] on img at bounding box center [842, 58] width 15 height 16
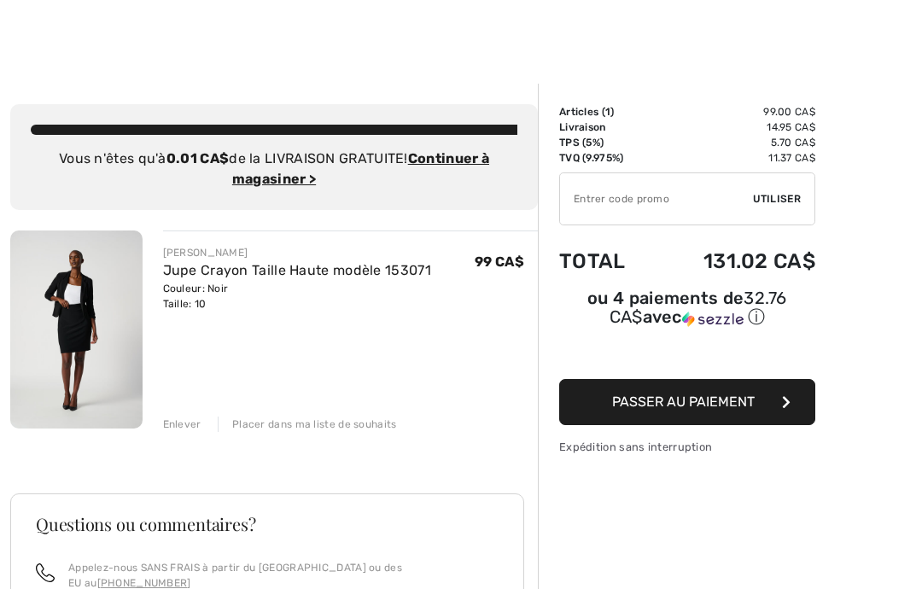
click at [686, 405] on span "Passer au paiement" at bounding box center [683, 402] width 143 height 16
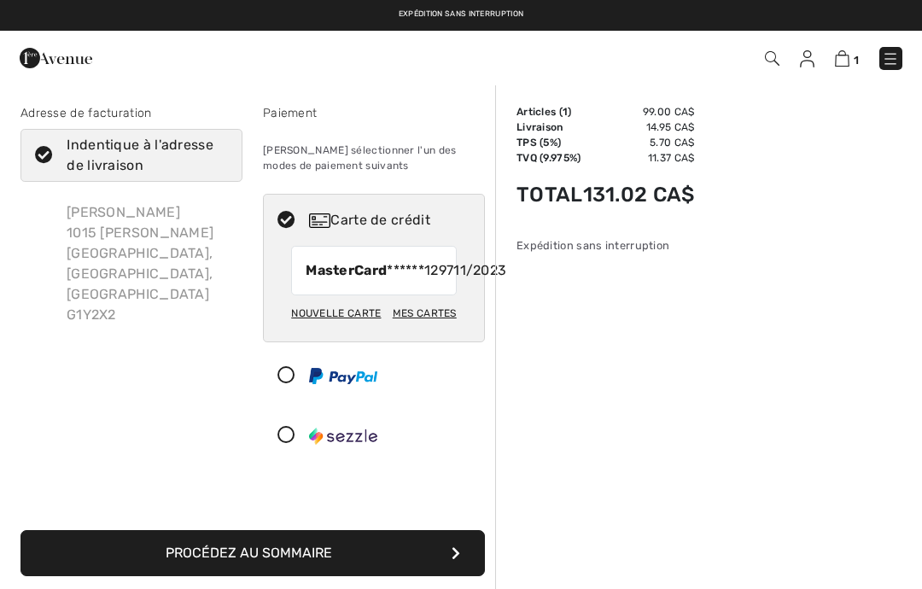
checkbox input "true"
click at [368, 275] on strong "MasterCard" at bounding box center [346, 270] width 81 height 16
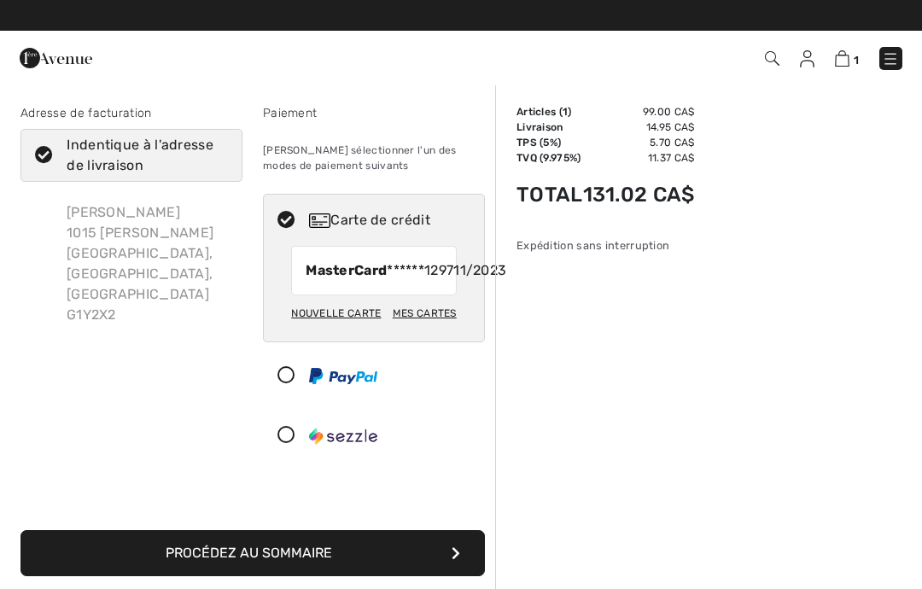
click at [288, 225] on icon at bounding box center [286, 221] width 45 height 18
click at [289, 224] on icon at bounding box center [286, 221] width 45 height 18
click at [340, 328] on div "Nouvelle carte" at bounding box center [336, 313] width 90 height 29
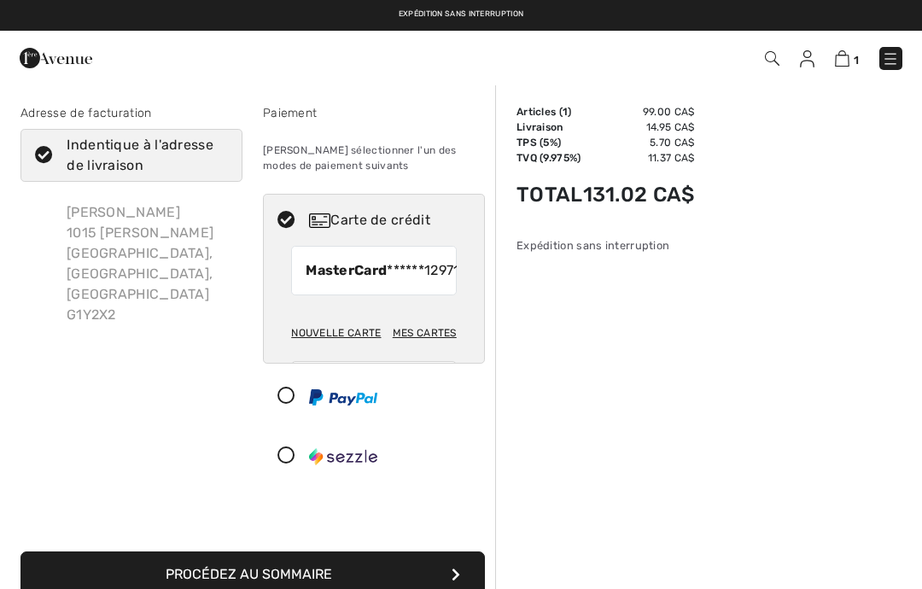
radio input "true"
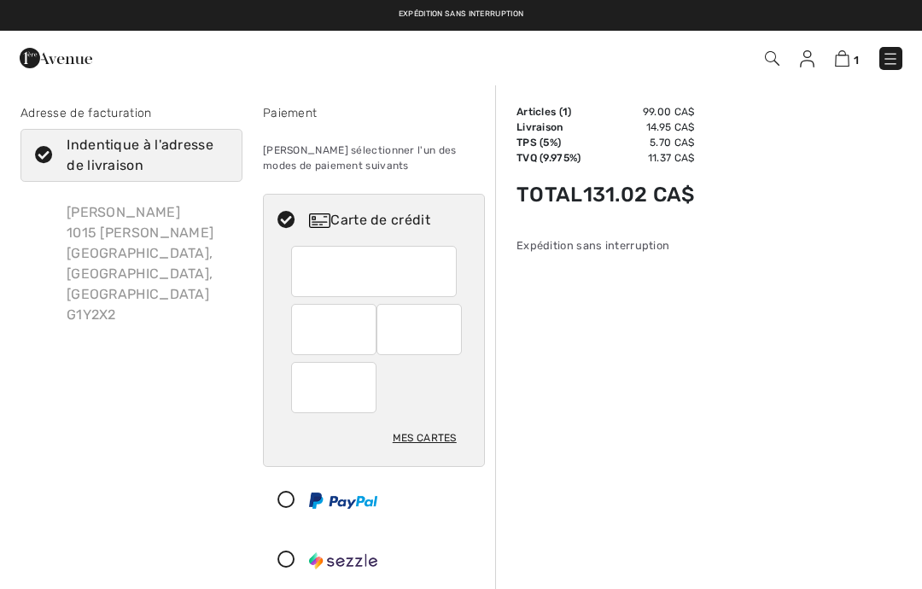
click at [886, 61] on img at bounding box center [890, 58] width 17 height 17
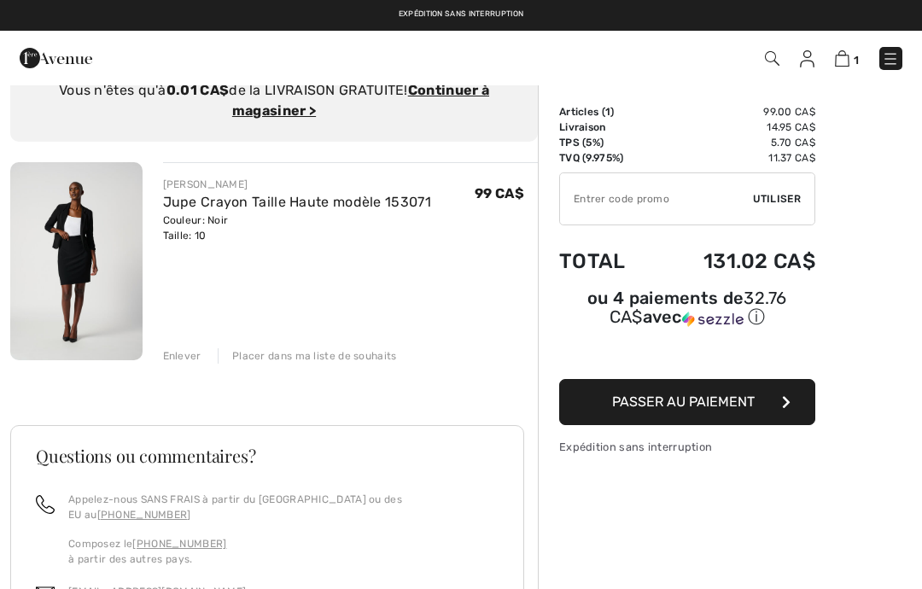
click at [603, 196] on input "TEXT" at bounding box center [656, 198] width 193 height 51
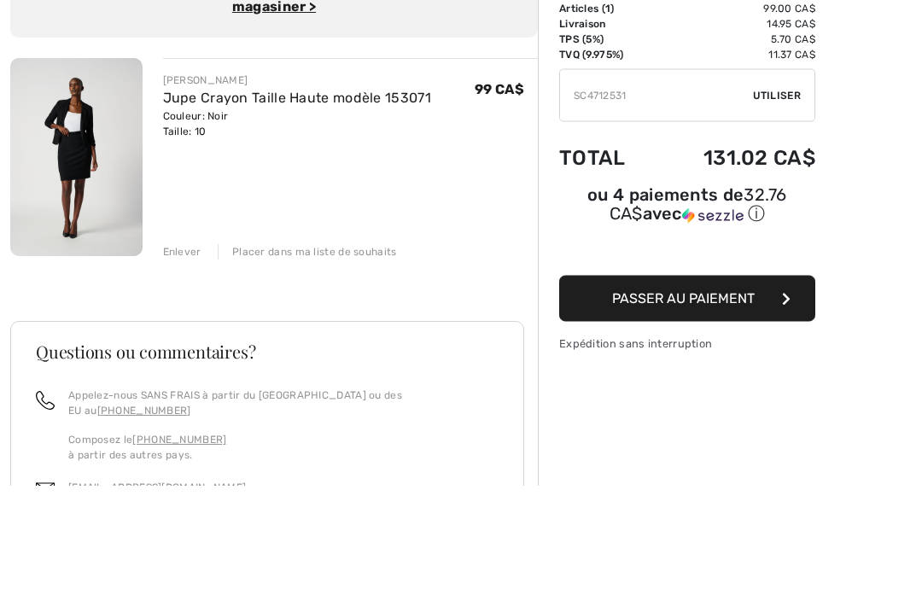
type input "SC4712531"
click at [777, 191] on span "Utiliser" at bounding box center [777, 198] width 48 height 15
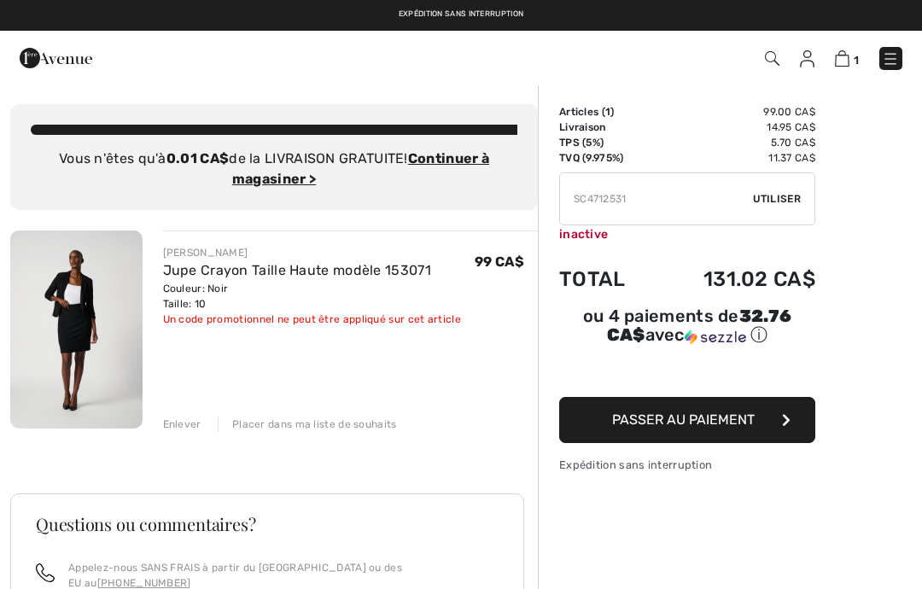
click at [467, 161] on ins "Continuer à magasiner >" at bounding box center [360, 168] width 257 height 37
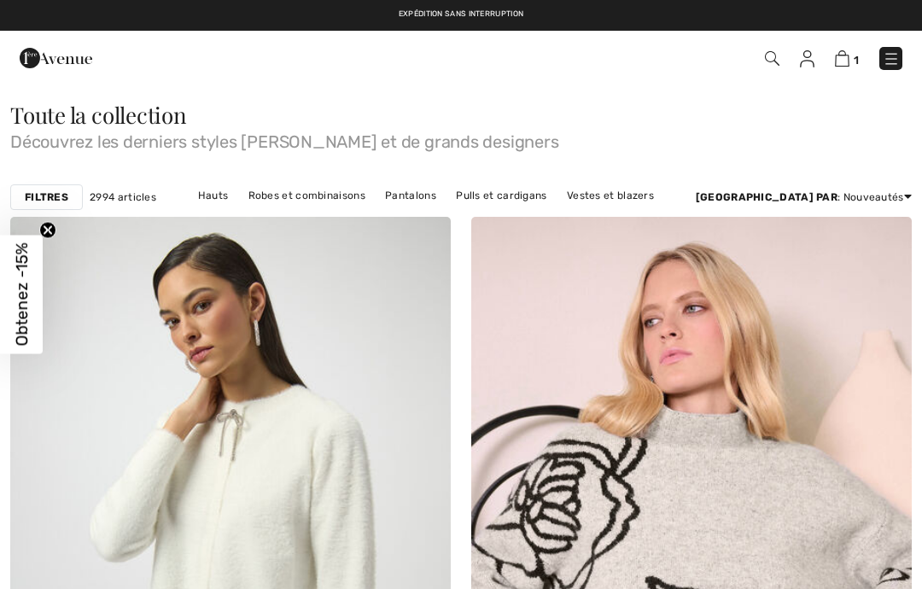
checkbox input "true"
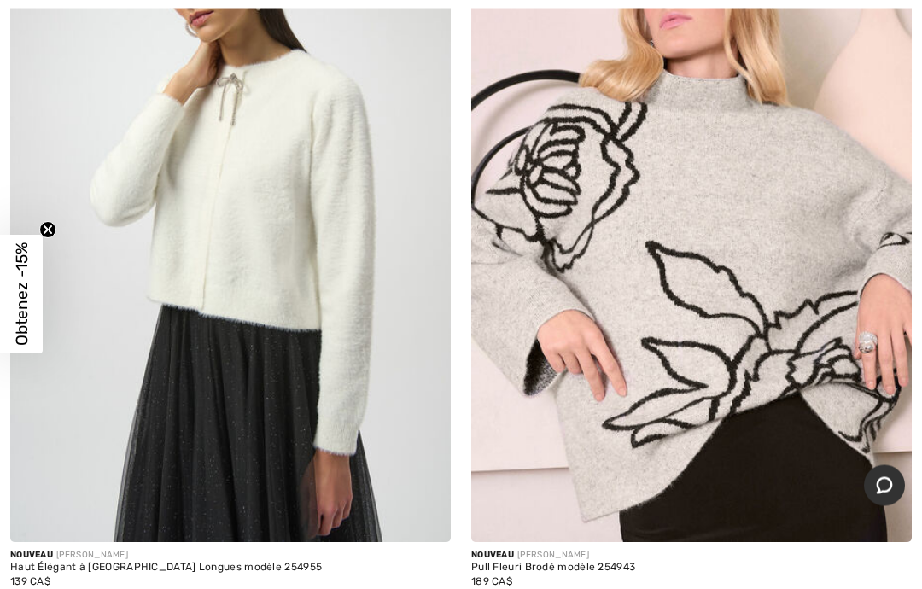
scroll to position [336, 0]
click at [260, 102] on img at bounding box center [230, 211] width 441 height 661
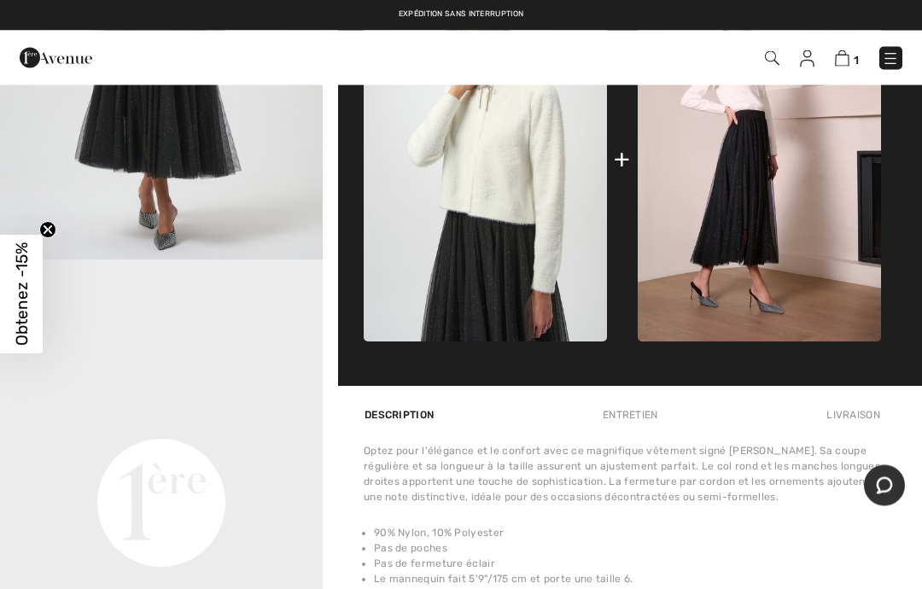
scroll to position [791, 0]
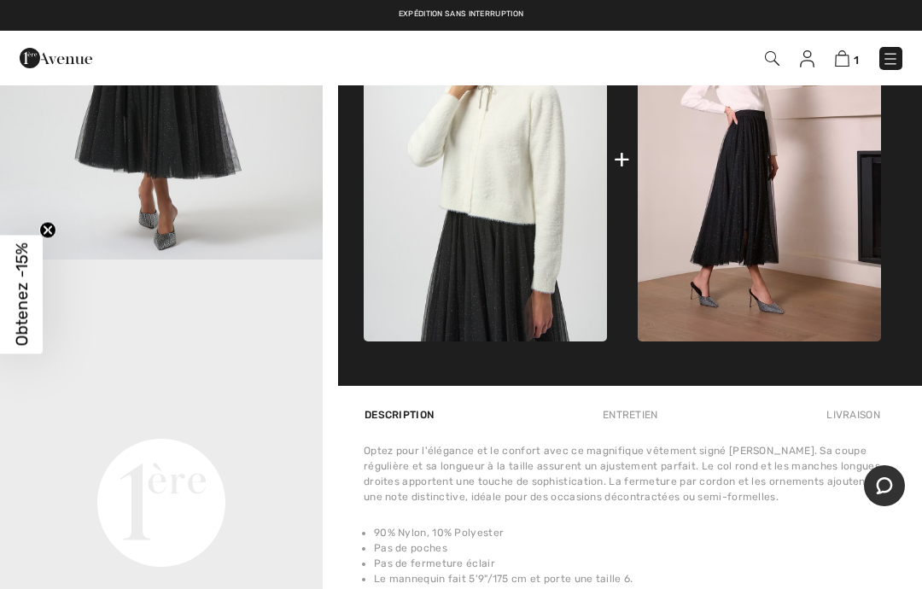
click at [633, 412] on div "Entretien" at bounding box center [630, 415] width 85 height 31
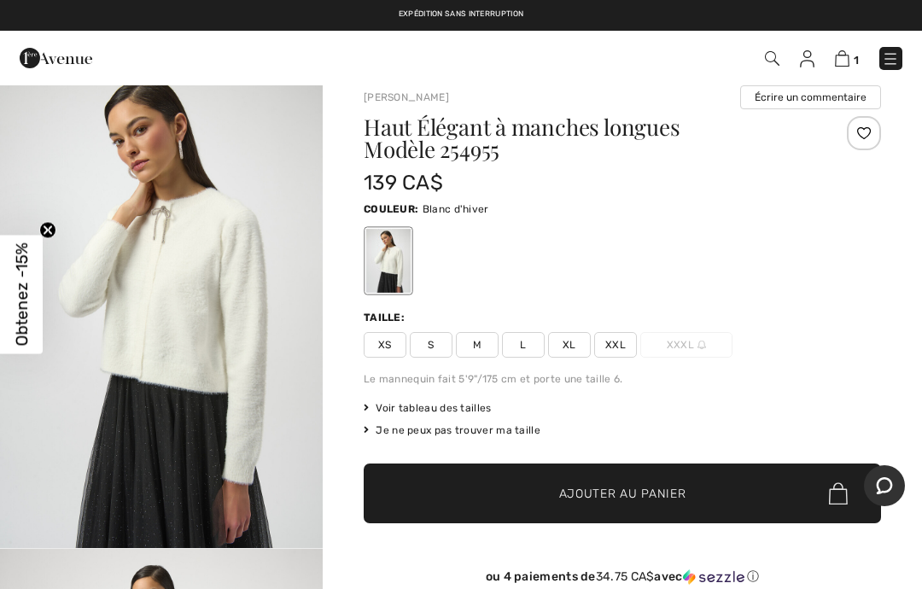
scroll to position [22, 0]
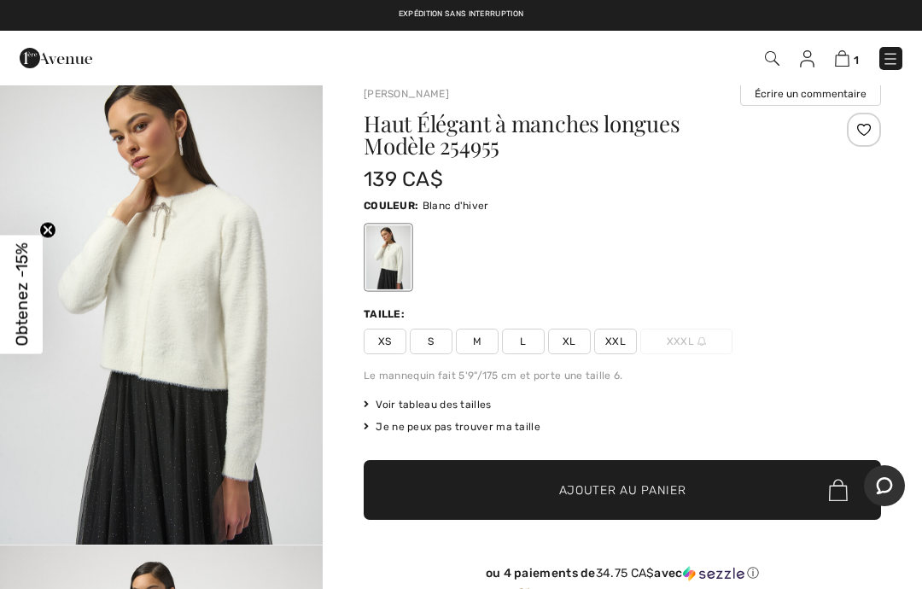
click at [534, 335] on span "L" at bounding box center [523, 342] width 43 height 26
click at [591, 487] on span "Ajouter au panier" at bounding box center [622, 491] width 127 height 18
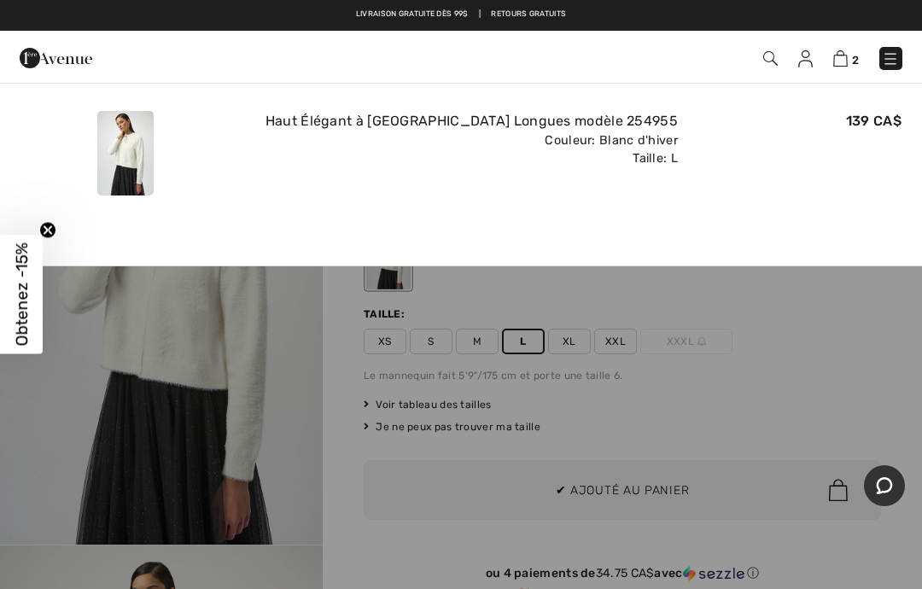
scroll to position [0, 0]
